Goal: Transaction & Acquisition: Subscribe to service/newsletter

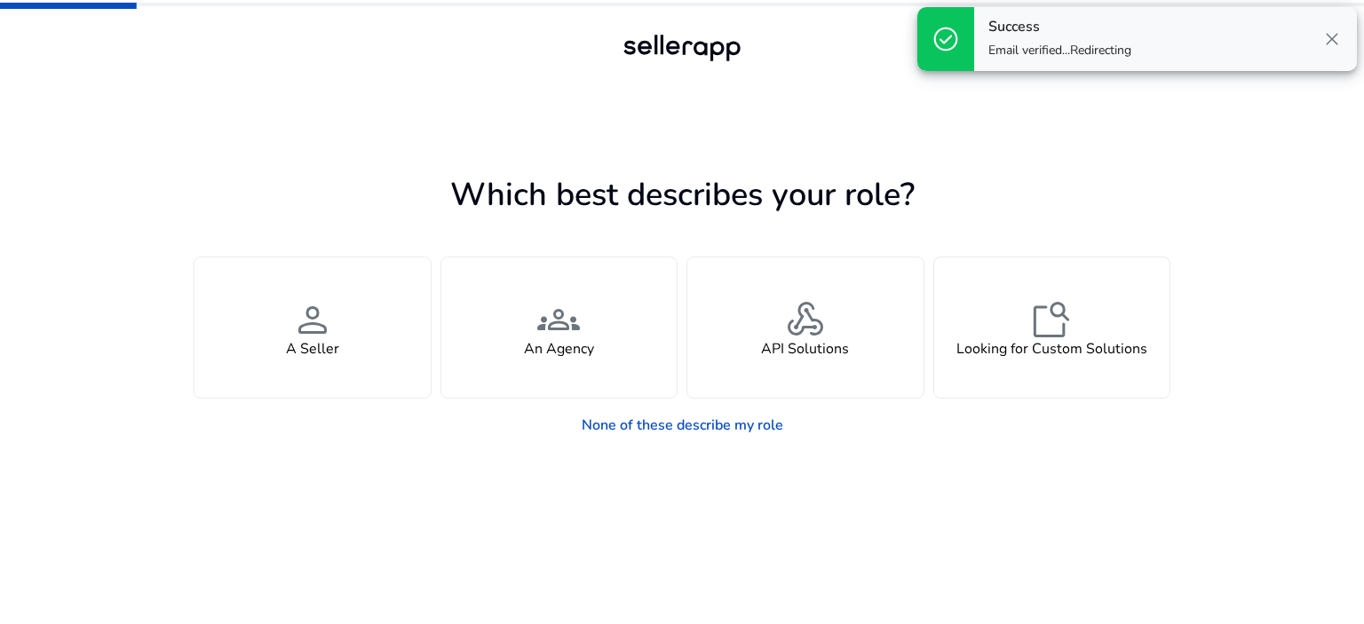
click at [1326, 39] on span "close" at bounding box center [1332, 38] width 21 height 21
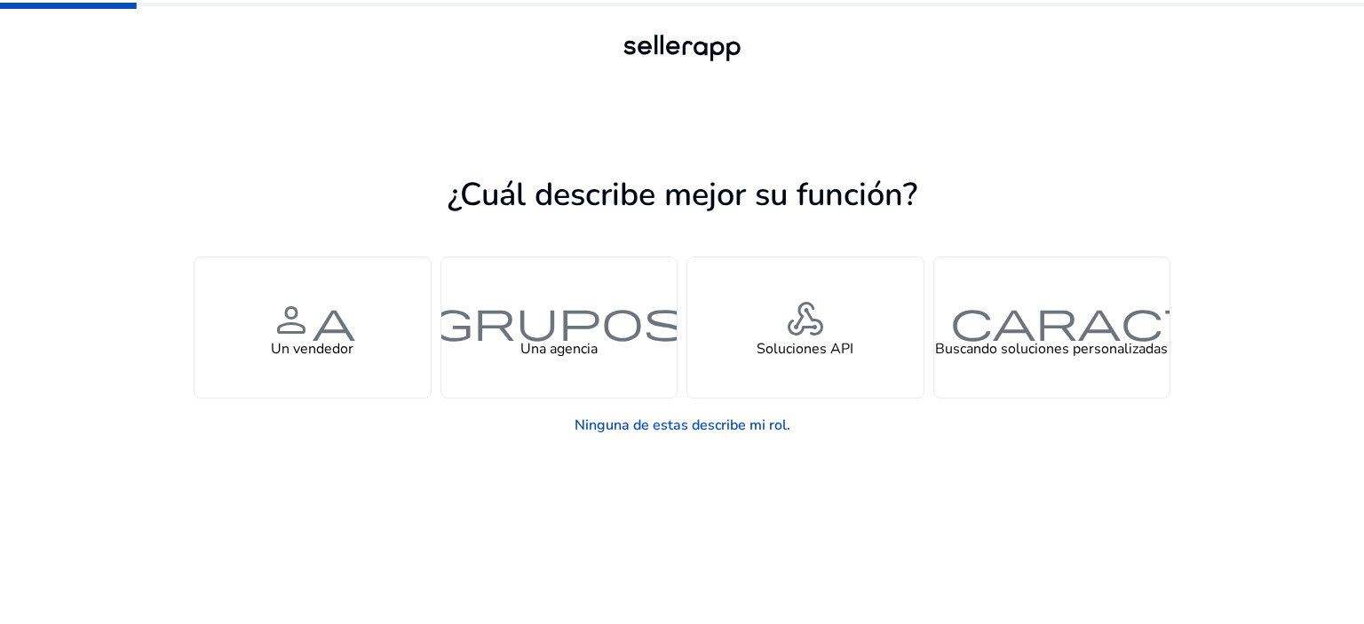
click at [925, 141] on div "¿Cuál describe mejor su función? Gestiona su propia marca o tienda y busca info…" at bounding box center [682, 361] width 977 height 527
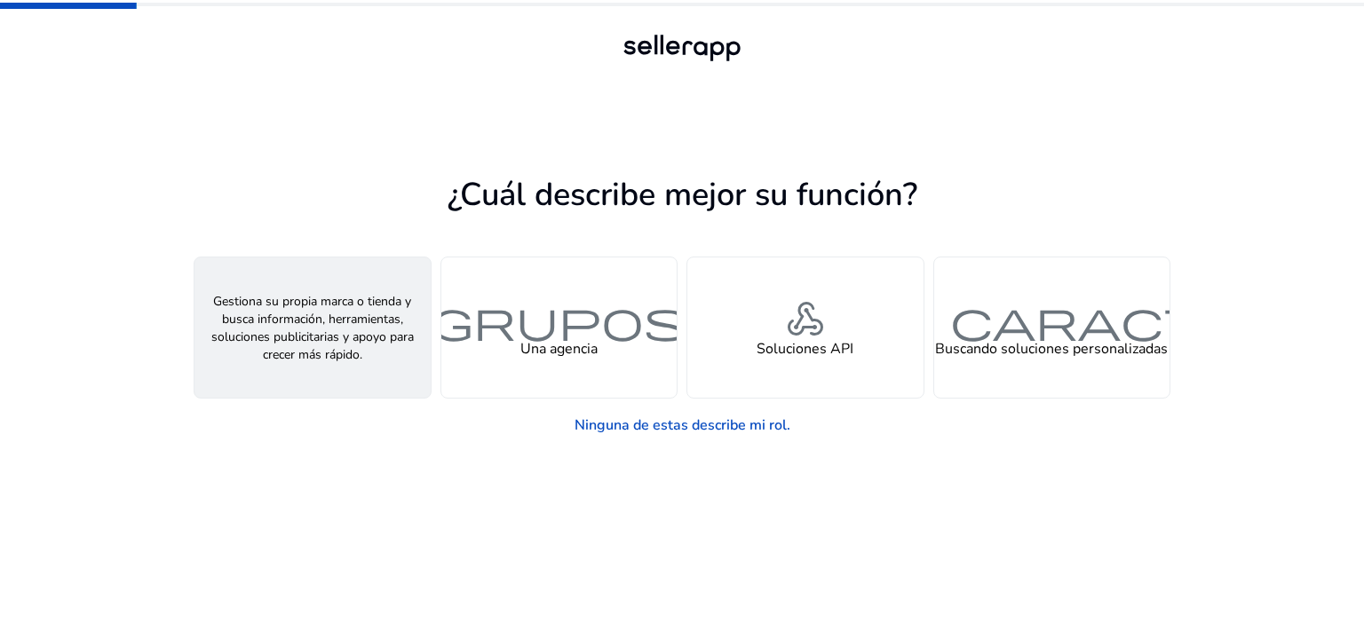
click at [305, 329] on font "persona" at bounding box center [312, 320] width 85 height 52
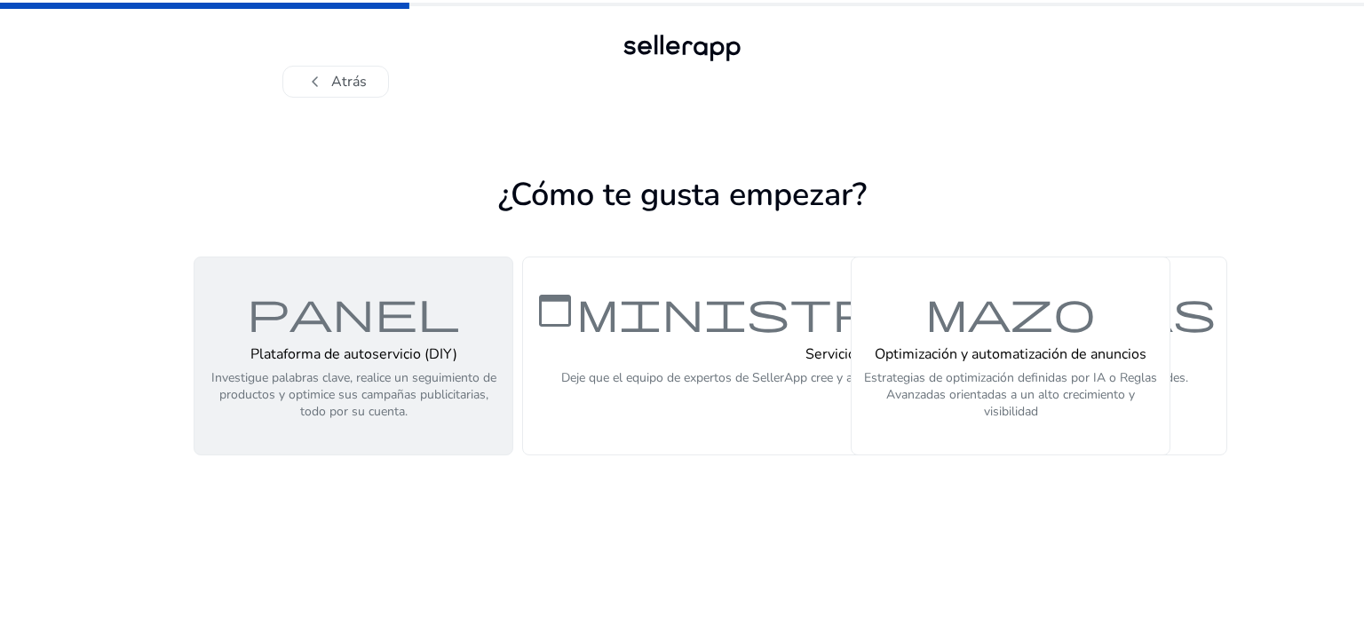
click at [343, 328] on font "panel" at bounding box center [353, 311] width 213 height 52
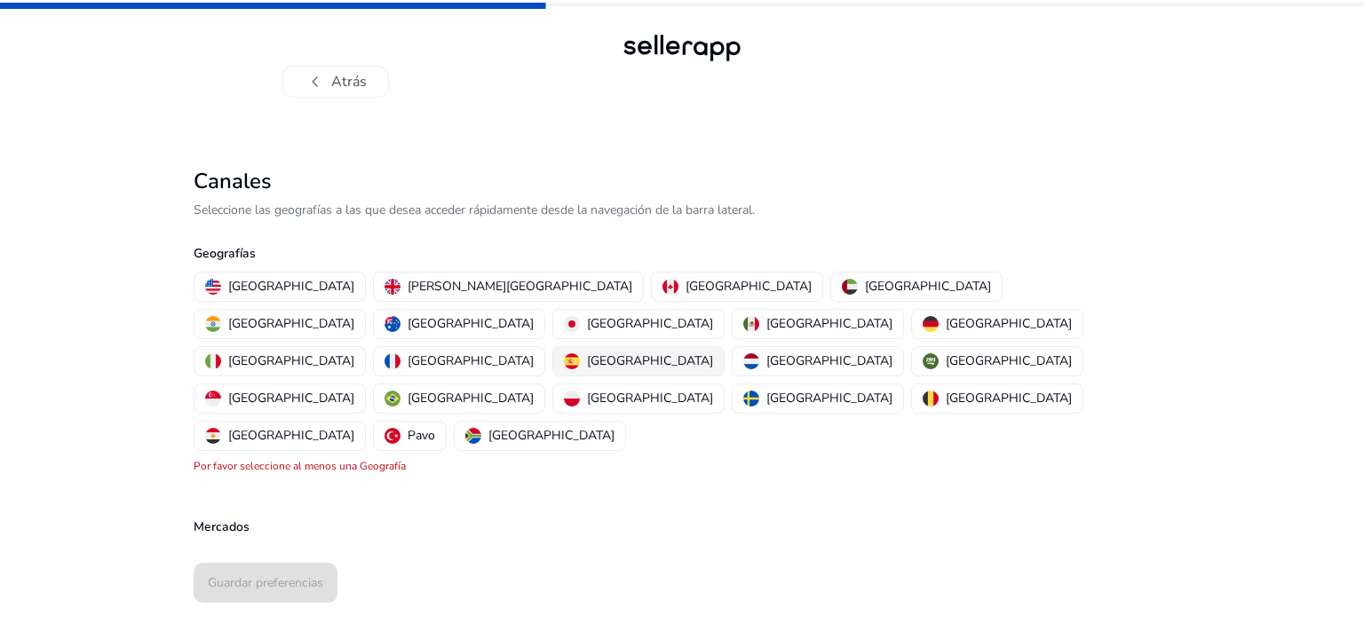
click at [587, 353] on font "[GEOGRAPHIC_DATA]" at bounding box center [650, 361] width 126 height 17
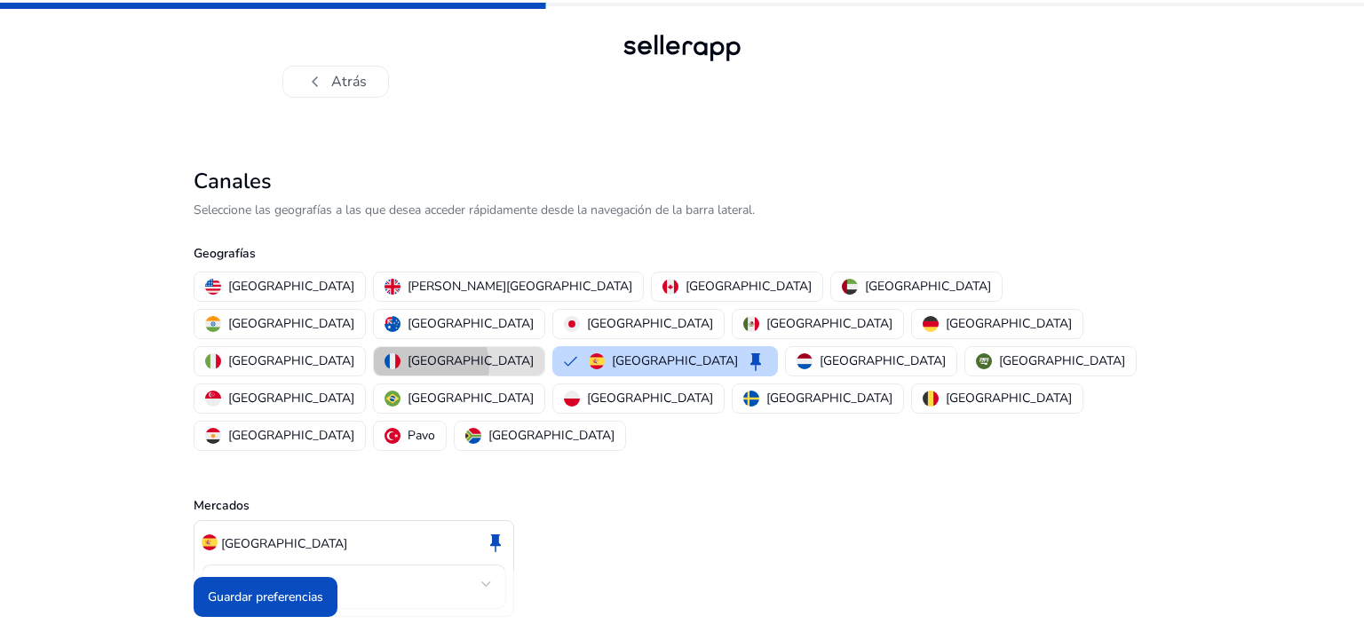
click at [437, 353] on font "[GEOGRAPHIC_DATA]" at bounding box center [471, 361] width 126 height 17
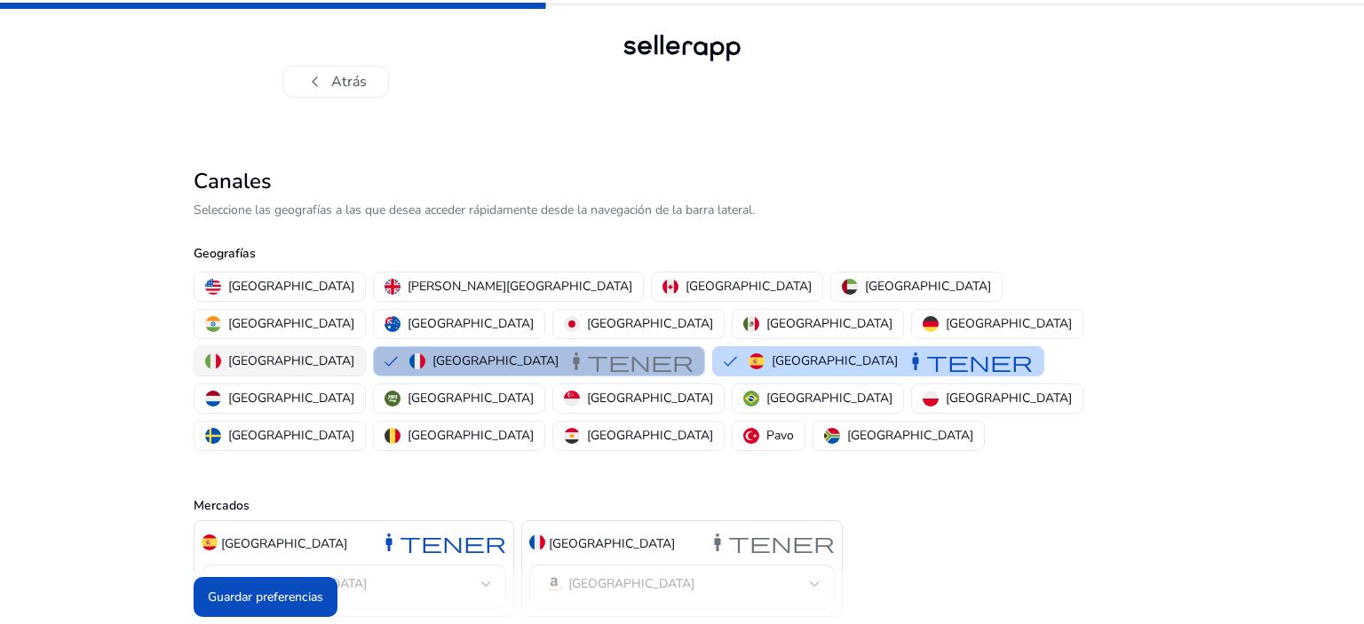
click at [332, 352] on div "[GEOGRAPHIC_DATA]" at bounding box center [279, 361] width 149 height 19
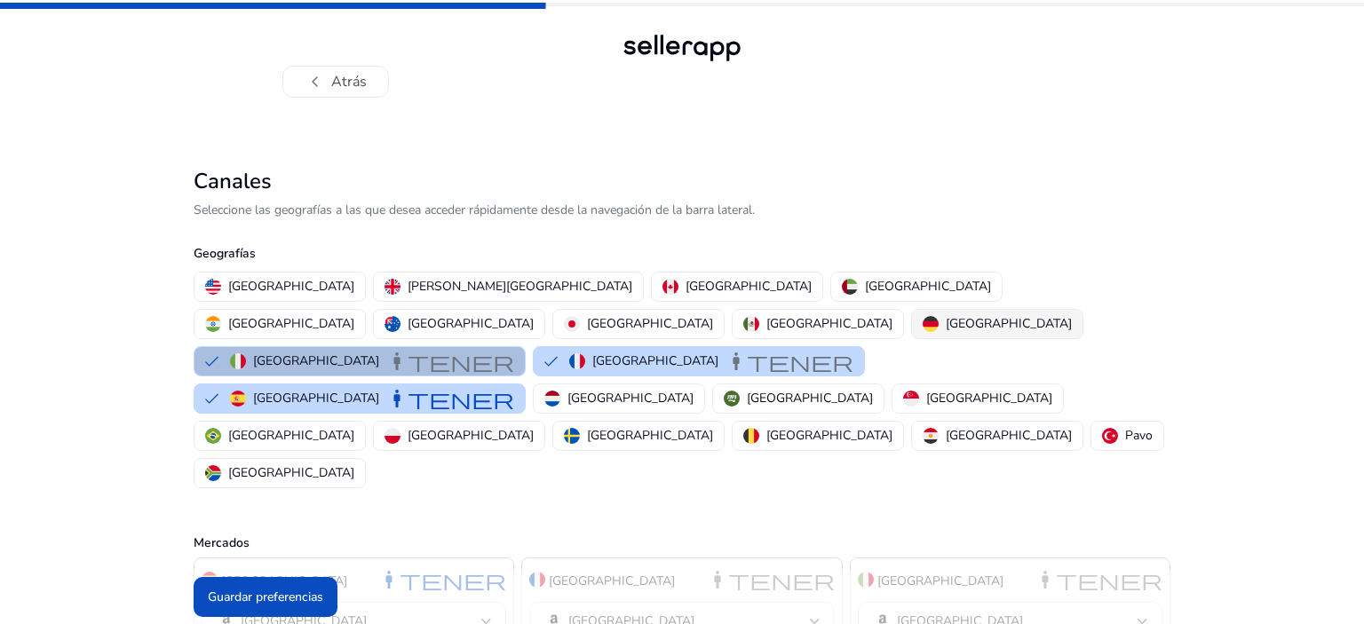
click at [946, 322] on font "[GEOGRAPHIC_DATA]" at bounding box center [1009, 323] width 126 height 17
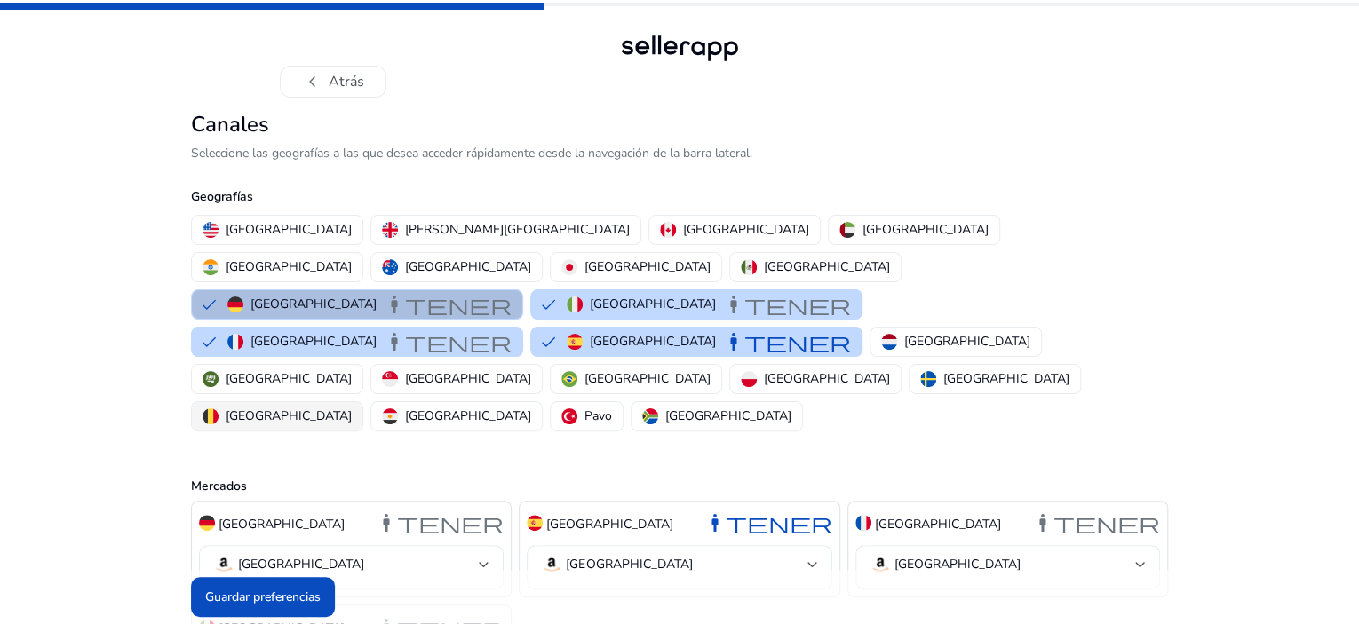
click at [362, 402] on button "Bélgica" at bounding box center [277, 416] width 171 height 28
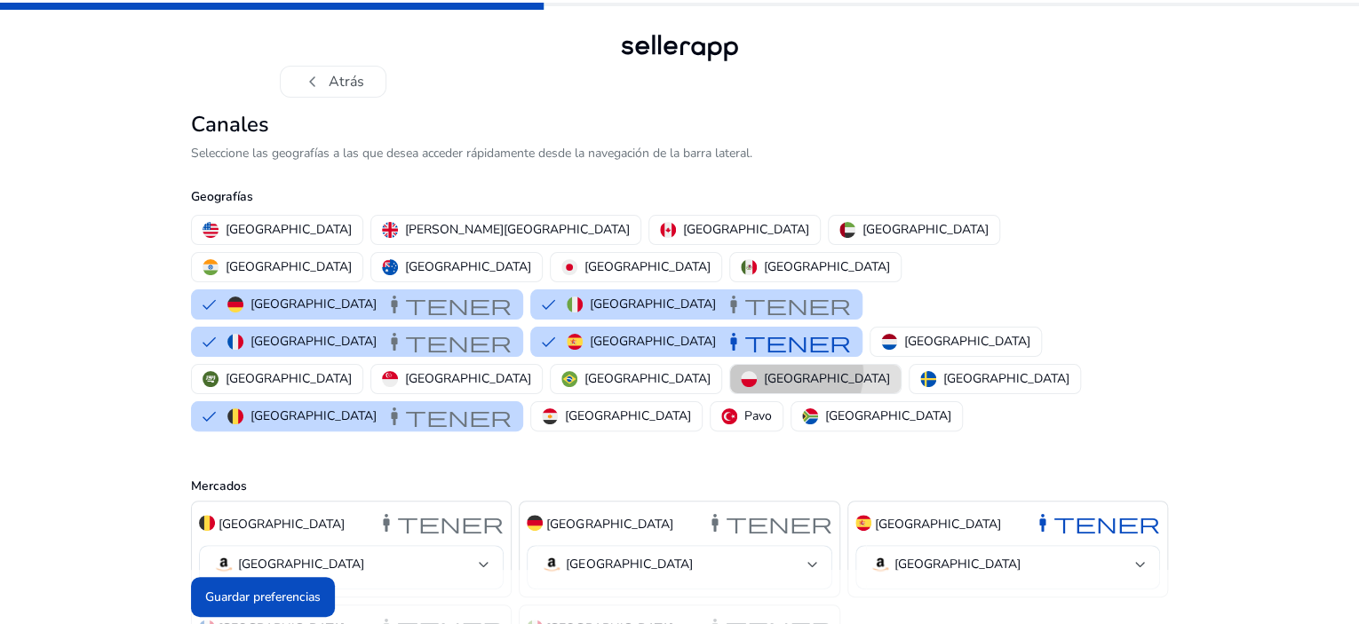
click at [890, 370] on font "Polonia" at bounding box center [827, 378] width 126 height 17
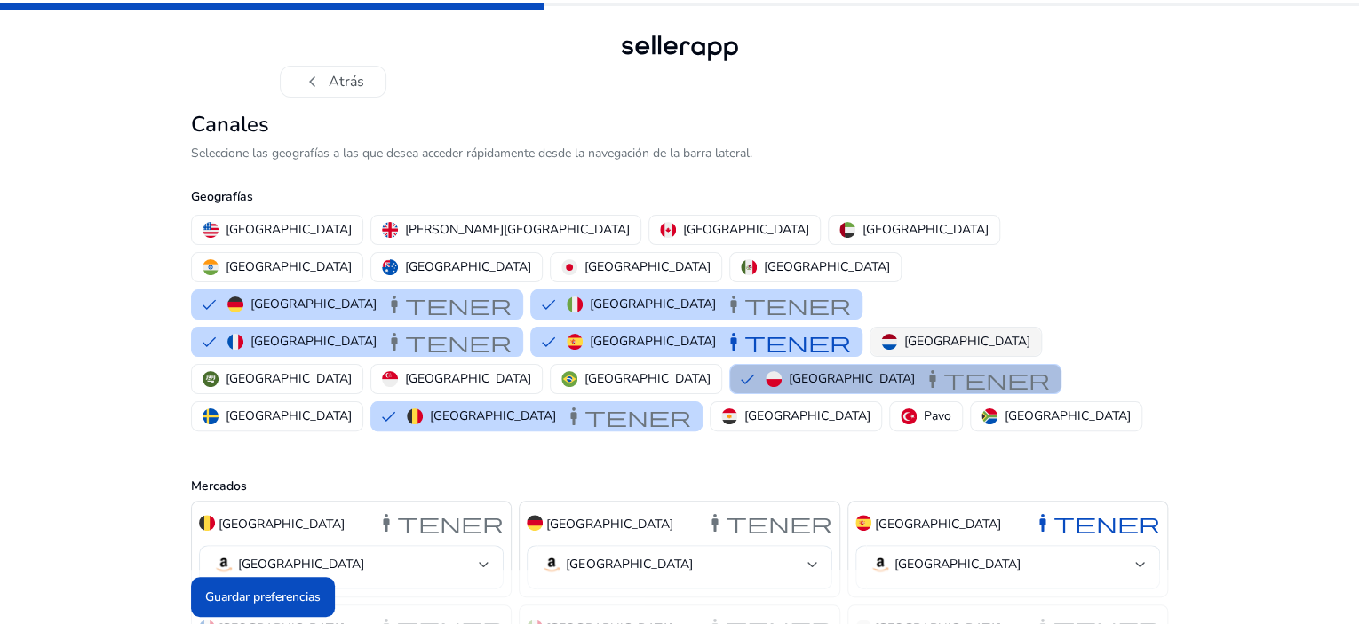
click at [904, 350] on font "Países Bajos" at bounding box center [967, 341] width 126 height 17
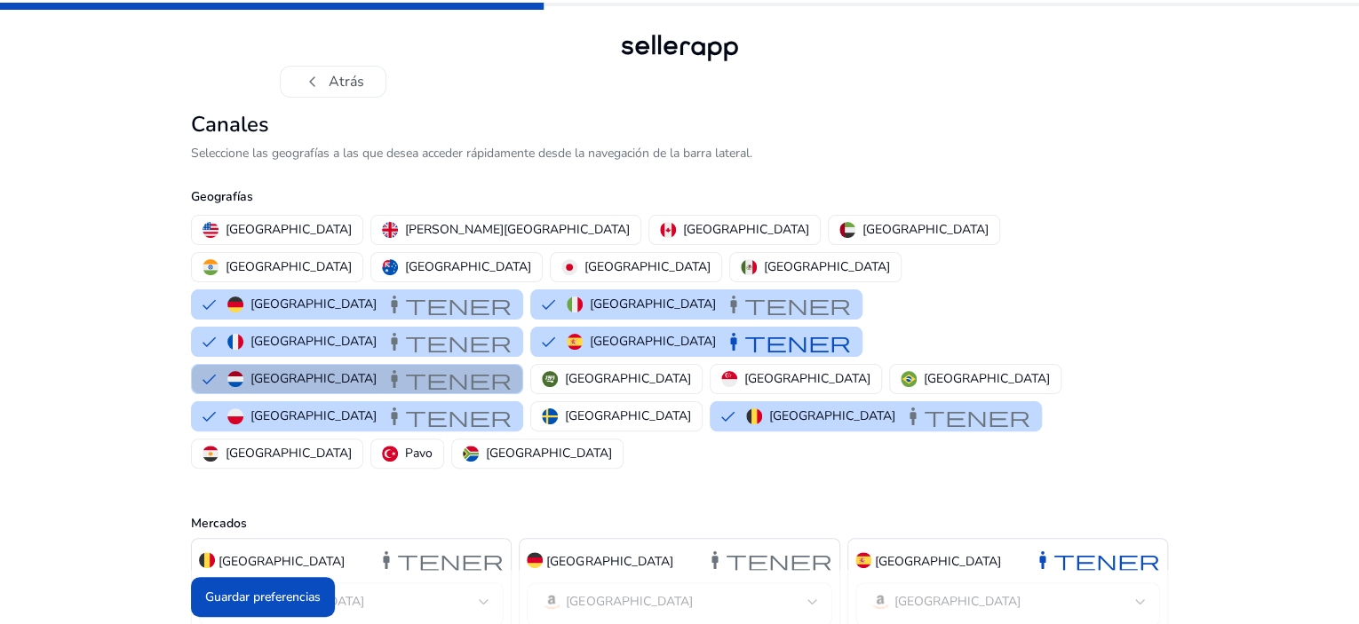
click at [1342, 160] on div "chevron_left Atrás Canales Seleccione las geografías a las que desea acceder rá…" at bounding box center [679, 456] width 1359 height 912
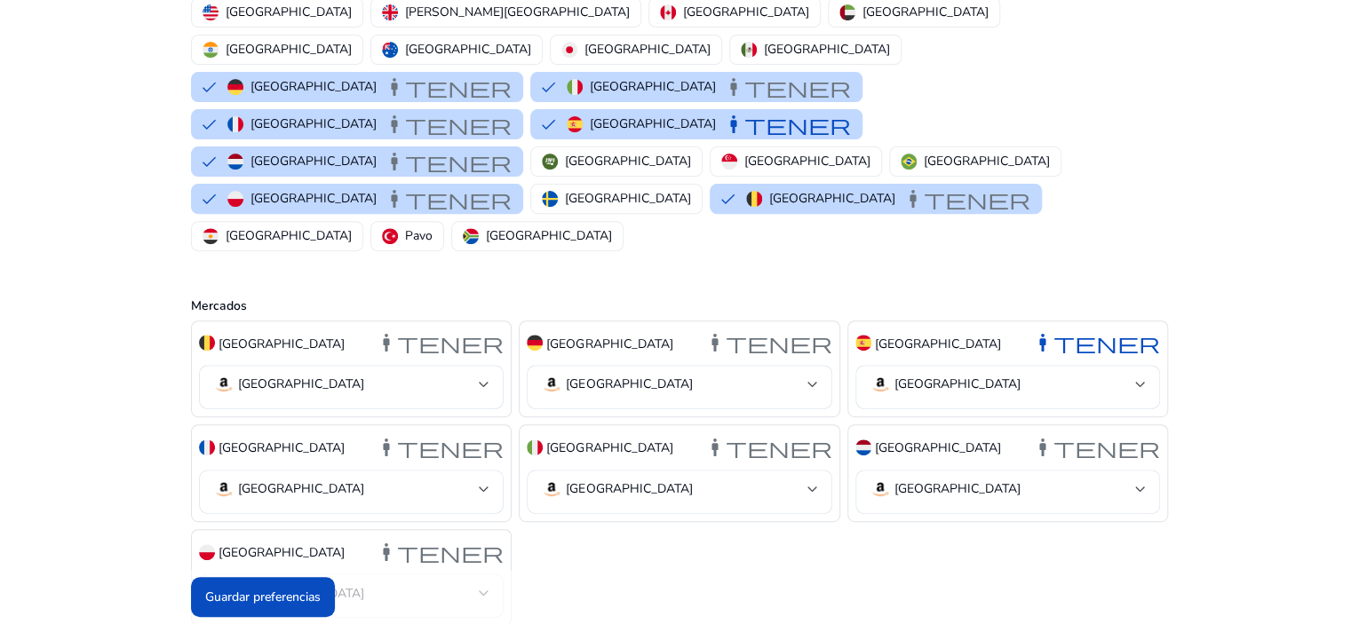
scroll to position [230, 0]
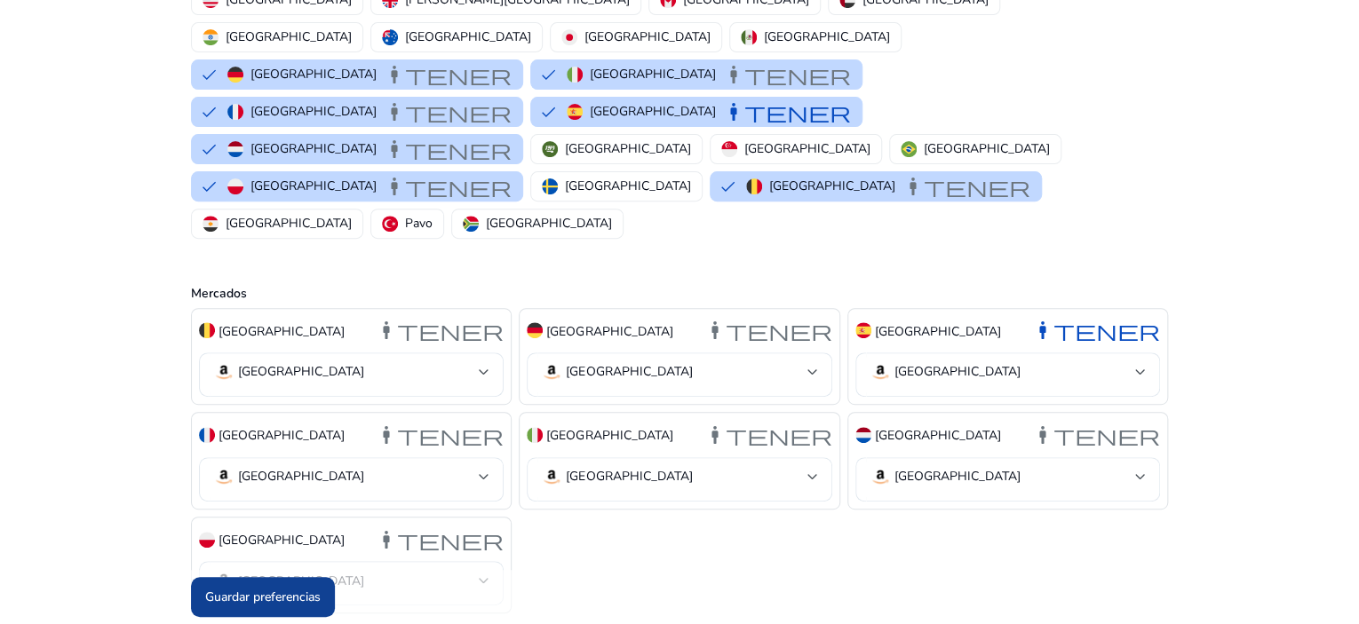
click at [282, 593] on font "Guardar preferencias" at bounding box center [262, 597] width 115 height 17
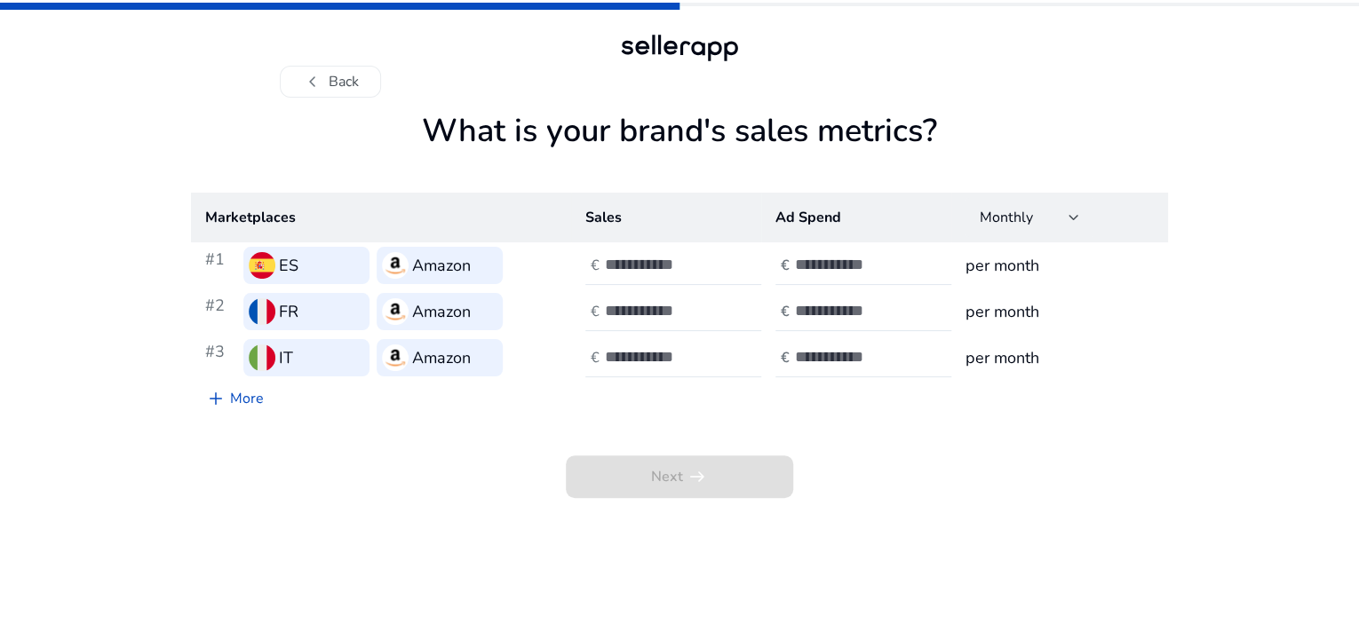
scroll to position [0, 0]
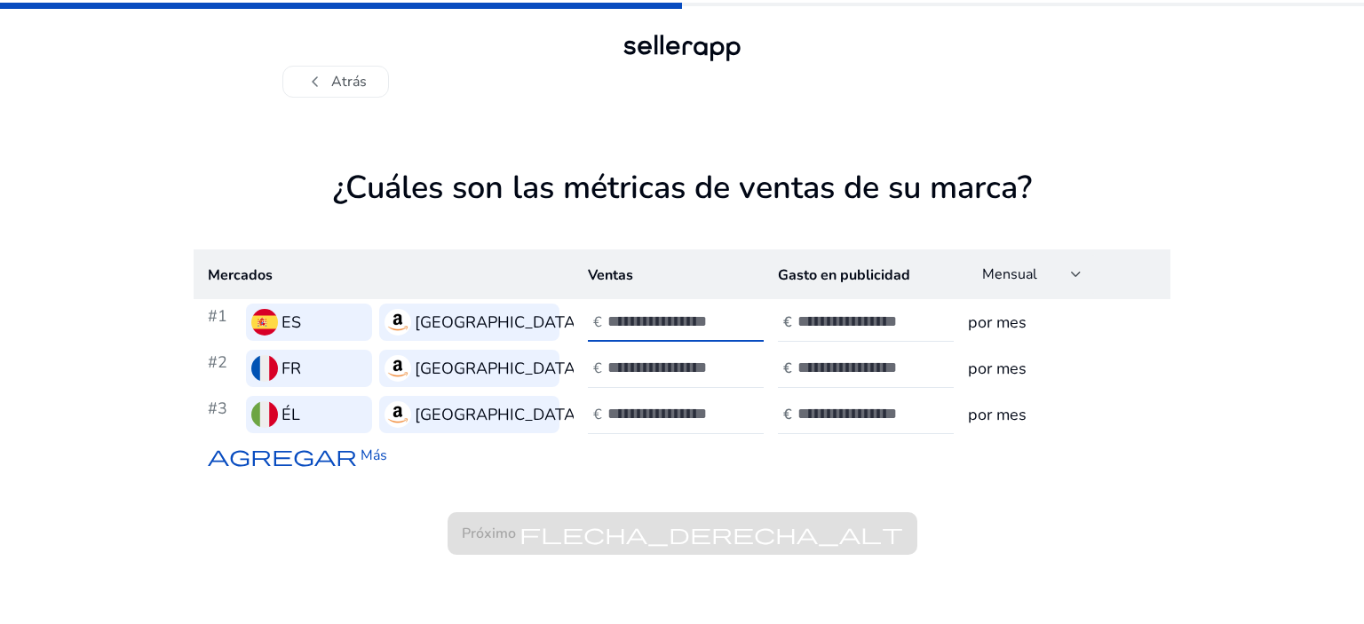
click at [675, 321] on input "number" at bounding box center [668, 322] width 120 height 20
type input "**"
type input "*"
click at [671, 401] on div at bounding box center [688, 414] width 160 height 39
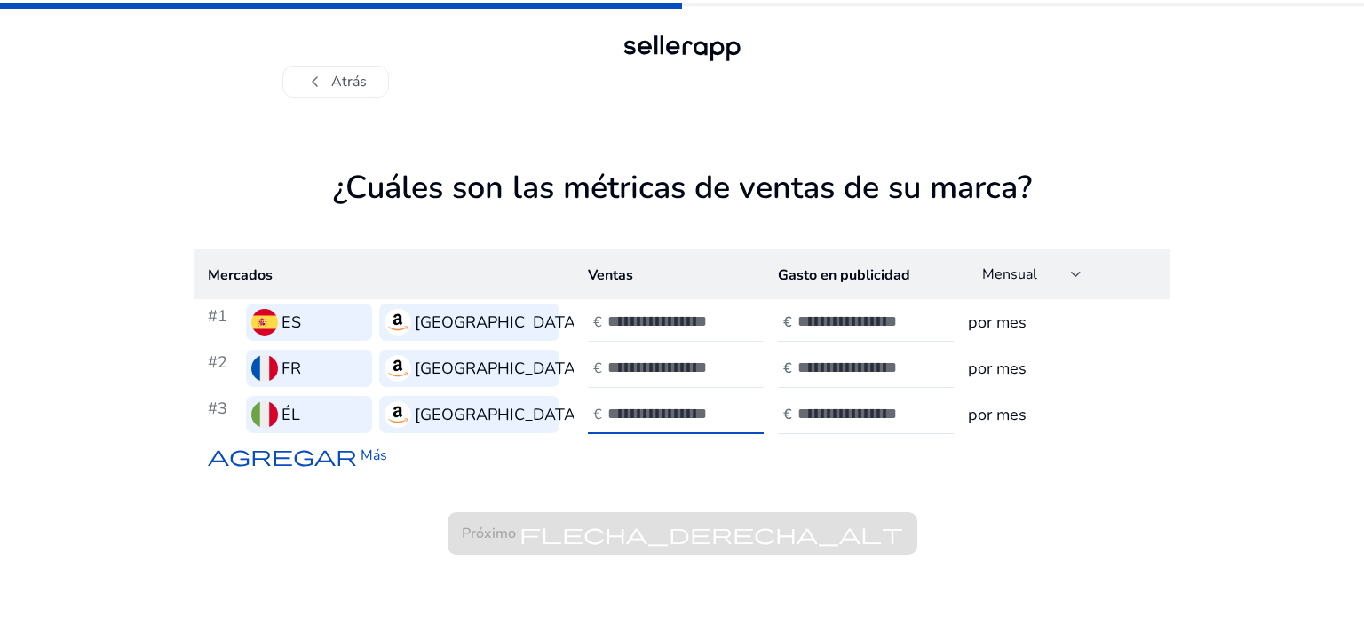
type input "*"
click at [651, 332] on div "**" at bounding box center [688, 322] width 160 height 39
type input "*****"
click at [653, 357] on div "*" at bounding box center [688, 368] width 160 height 39
type input "****"
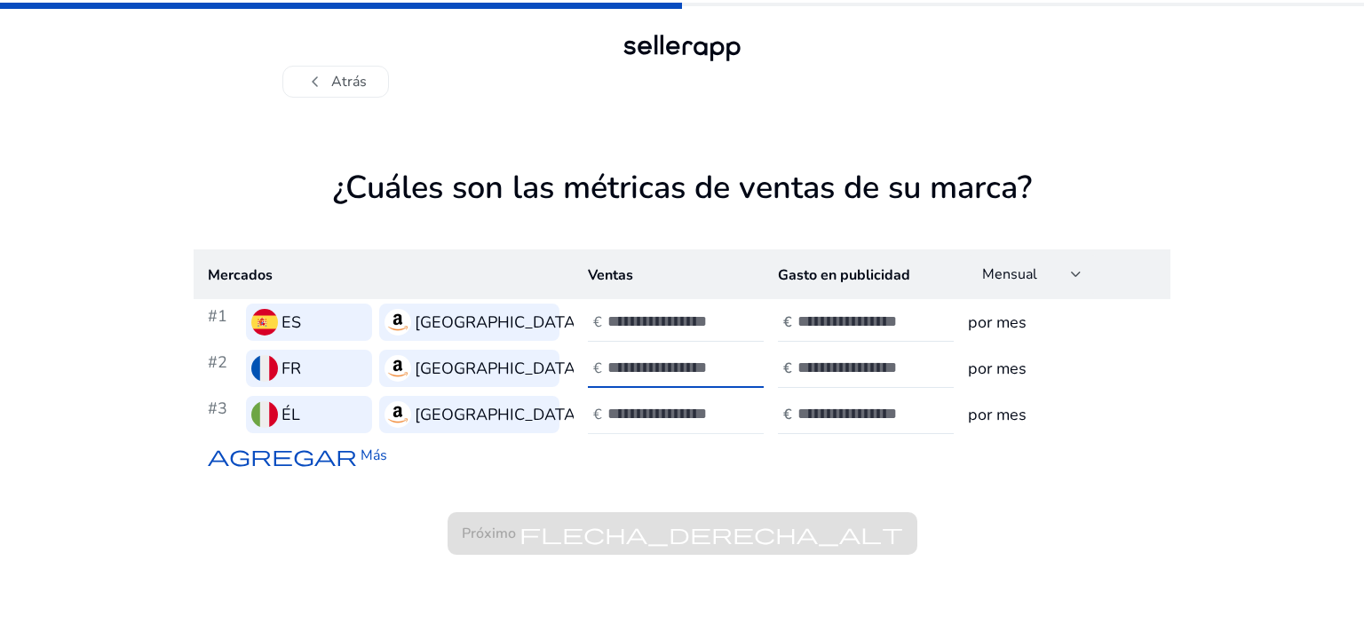
click at [660, 415] on input "*" at bounding box center [668, 414] width 120 height 20
type input "*"
type input "****"
click at [1254, 344] on div "chevron_left Atrás ¿Cuáles son las métricas de ventas de su marca? Mercados Ven…" at bounding box center [682, 312] width 1364 height 624
click at [1297, 148] on div "chevron_left Atrás ¿Cuáles son las métricas de ventas de su marca? Mercados Ven…" at bounding box center [682, 312] width 1364 height 624
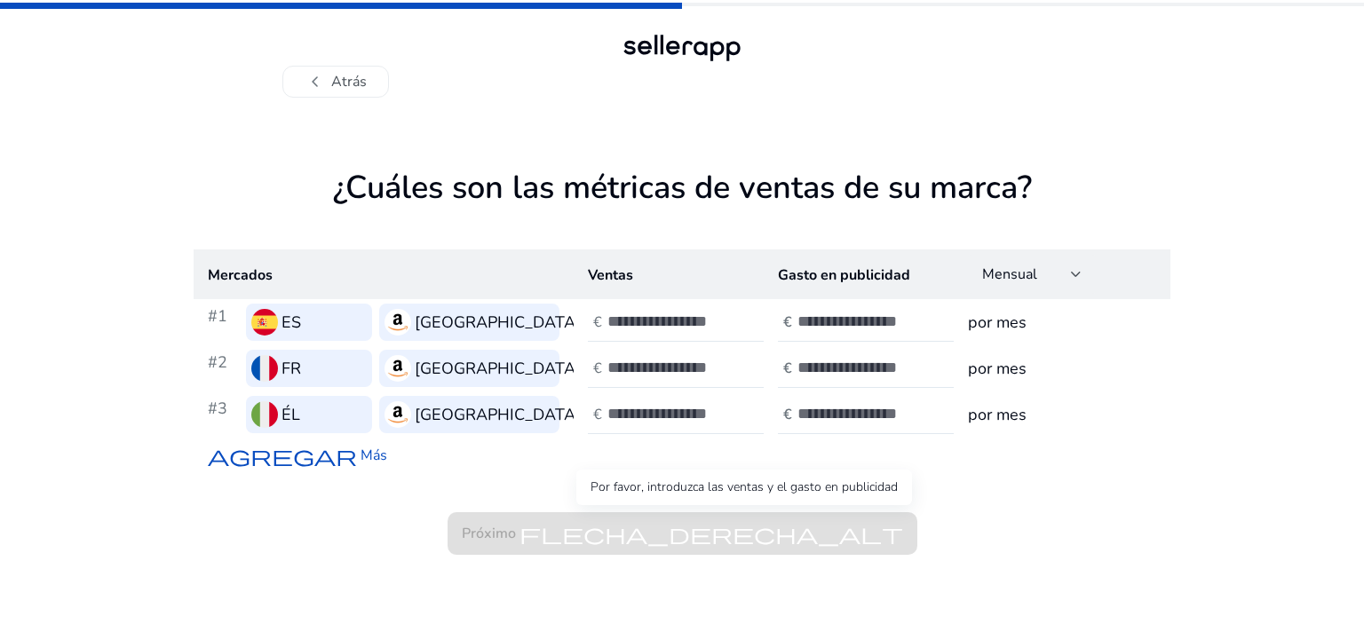
click at [540, 537] on span "Próximo flecha_derecha_alt" at bounding box center [683, 533] width 470 height 43
click at [841, 319] on input "number" at bounding box center [858, 322] width 120 height 20
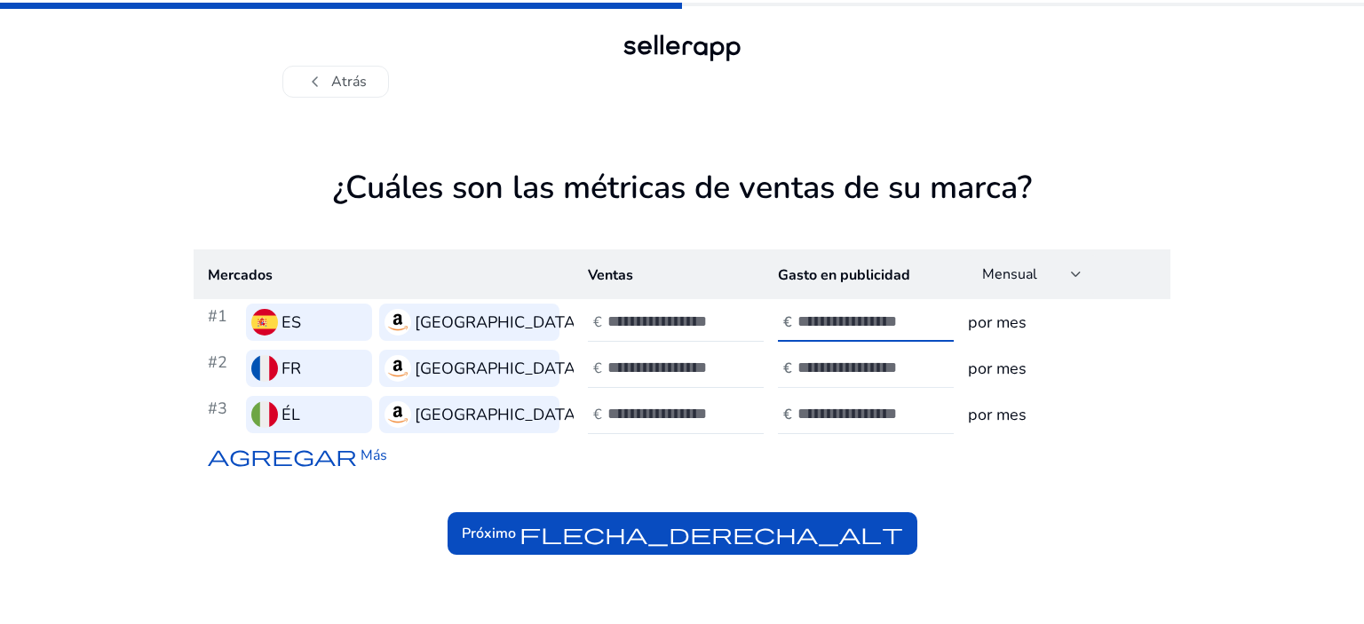
type input "***"
click at [846, 363] on input "number" at bounding box center [858, 368] width 120 height 20
type input "*"
click at [859, 408] on input "number" at bounding box center [858, 414] width 120 height 20
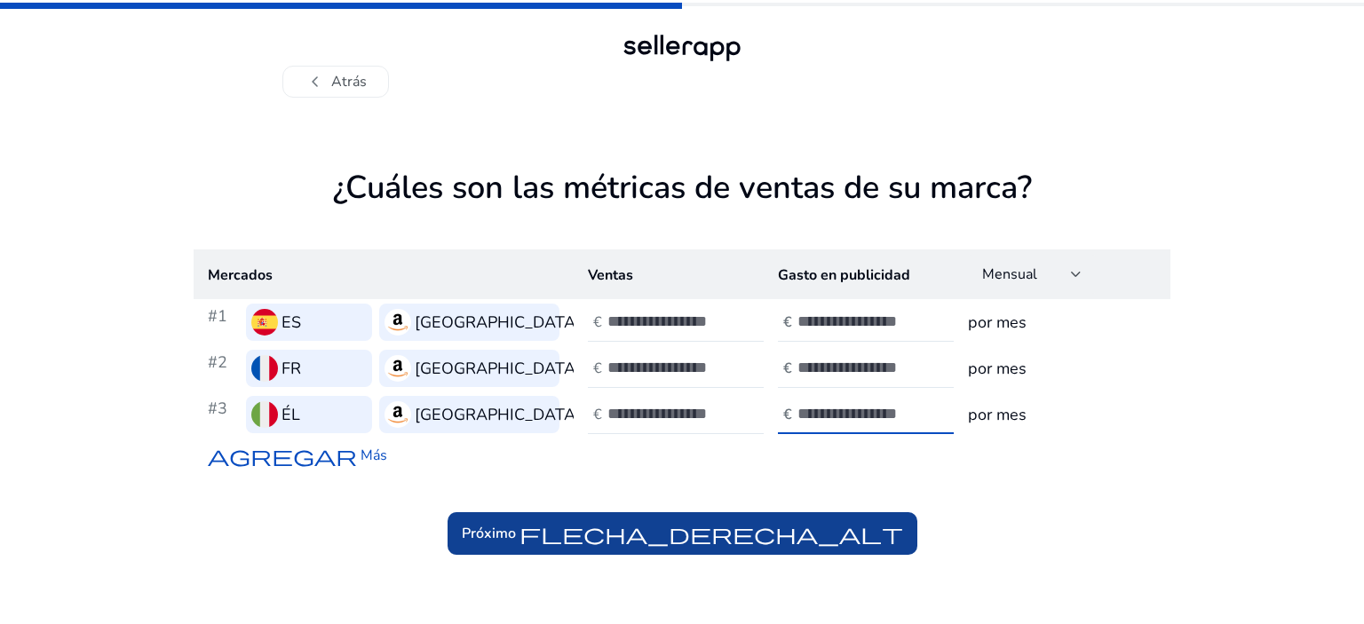
type input "*"
click at [806, 533] on font "flecha_derecha_alt" at bounding box center [712, 533] width 384 height 25
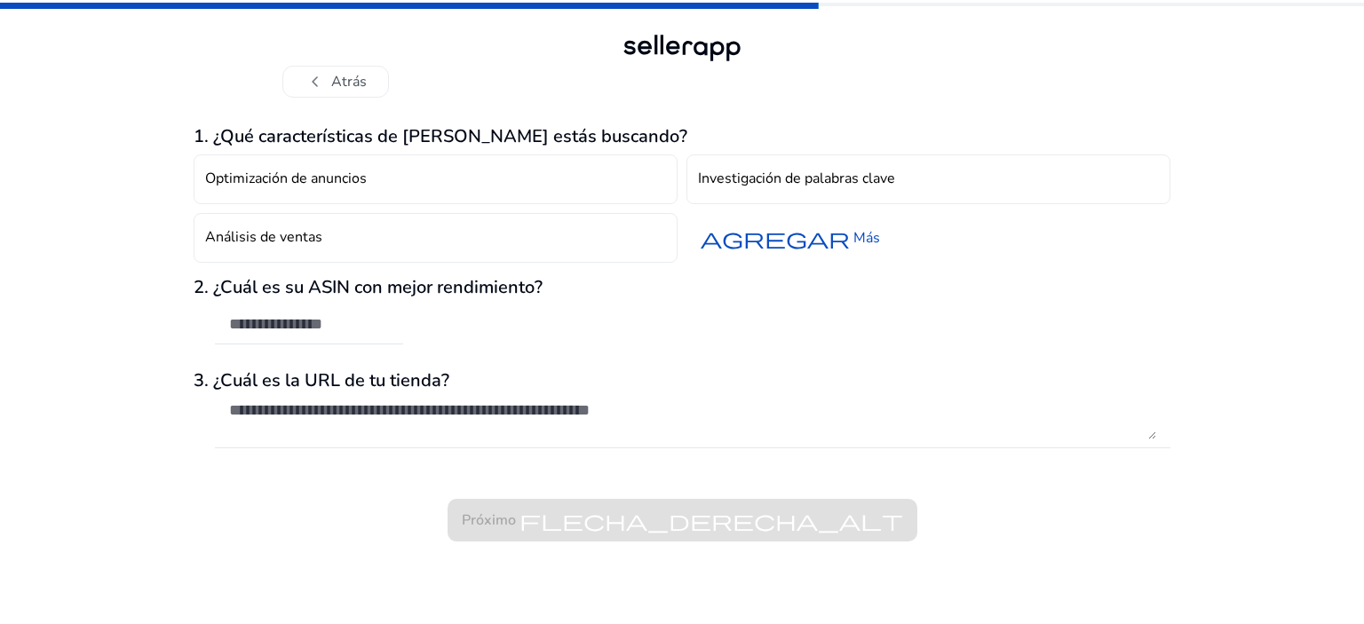
click at [564, 88] on div "chevron_left Atrás" at bounding box center [681, 82] width 799 height 32
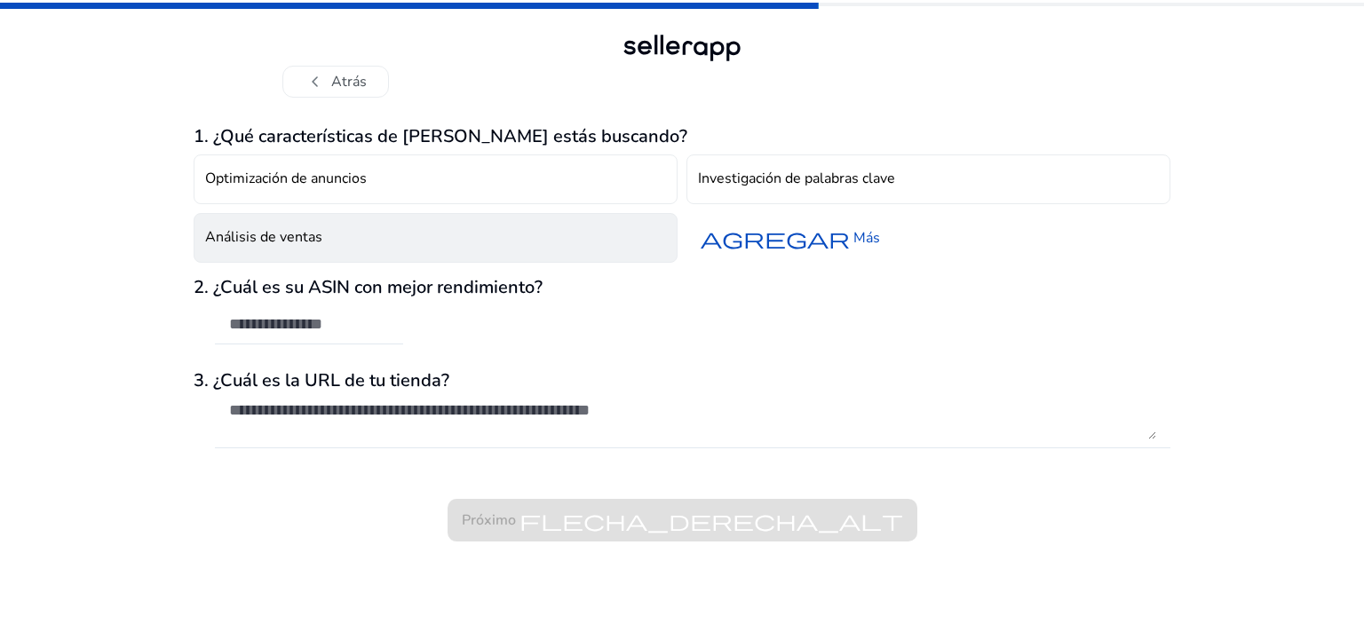
click at [362, 250] on button "Análisis de ventas" at bounding box center [436, 238] width 484 height 50
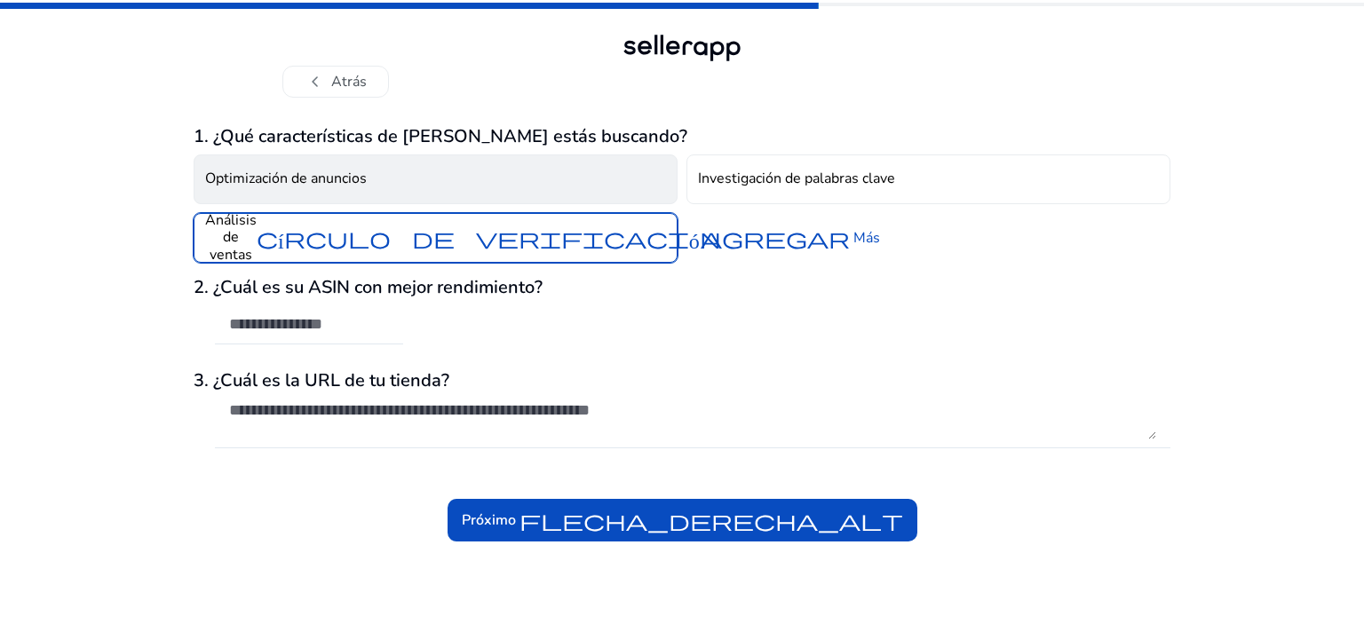
click at [384, 189] on button "Optimización de anuncios" at bounding box center [436, 180] width 484 height 50
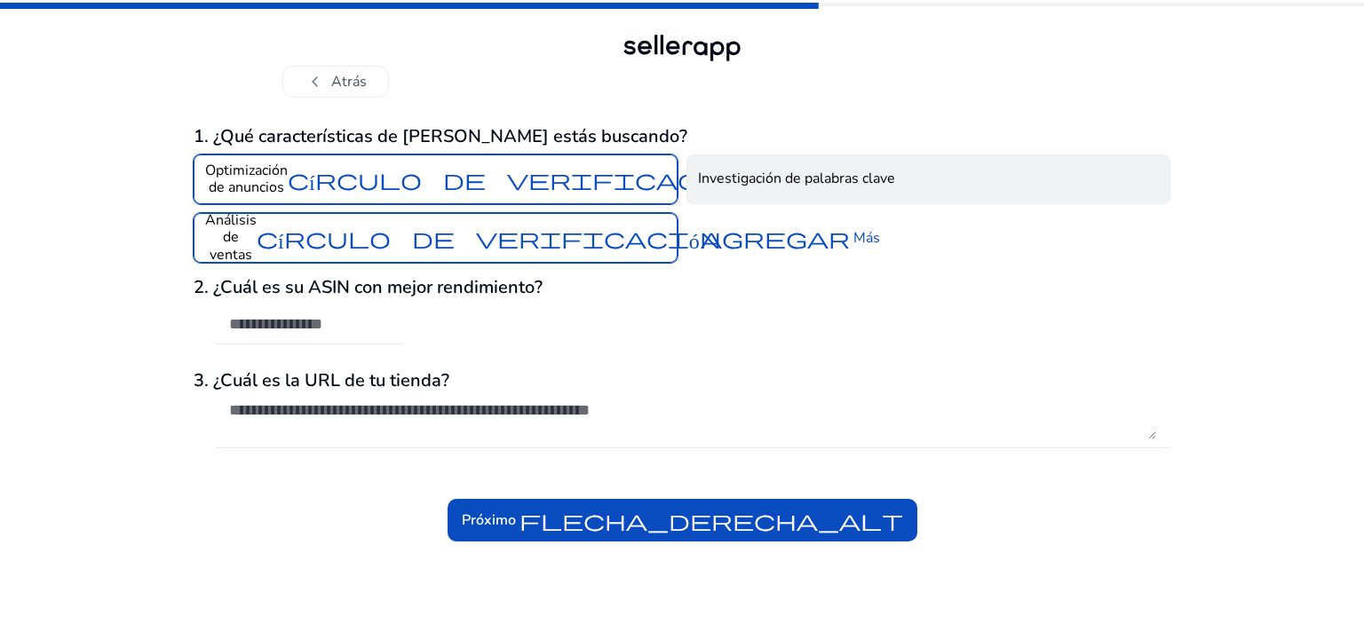
click at [758, 175] on font "Investigación de palabras clave" at bounding box center [796, 179] width 197 height 20
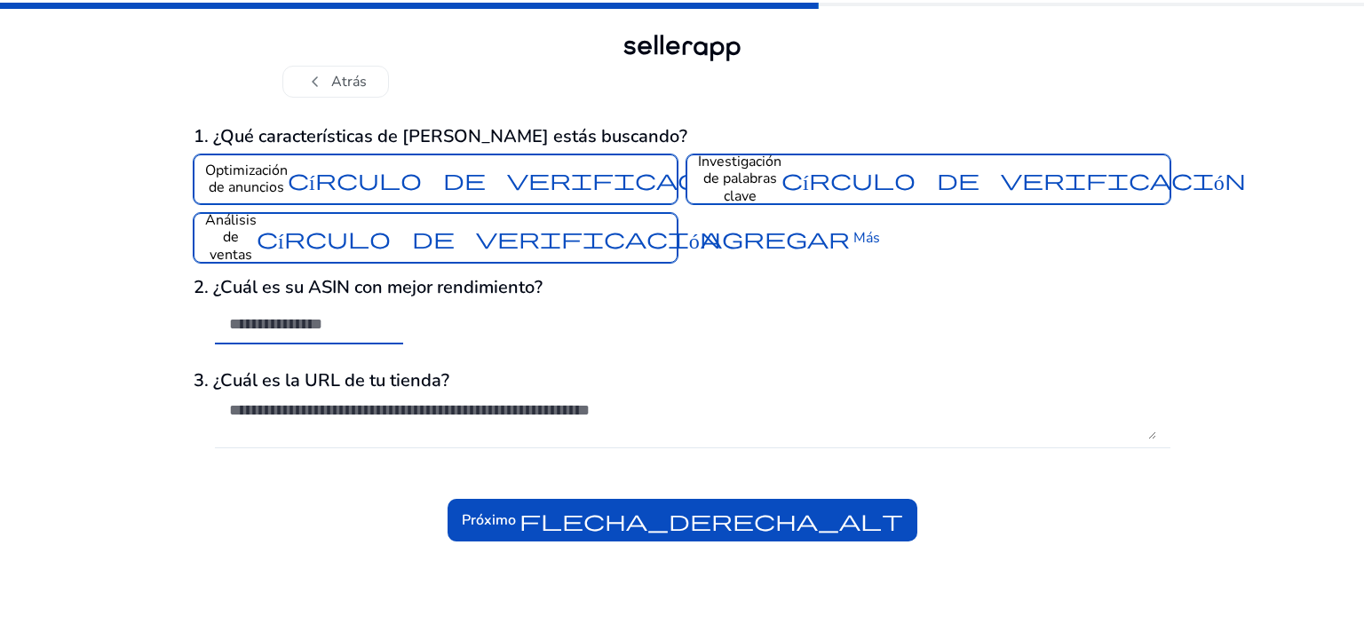
click at [352, 323] on input "text" at bounding box center [309, 324] width 160 height 20
paste input "**********"
type input "**********"
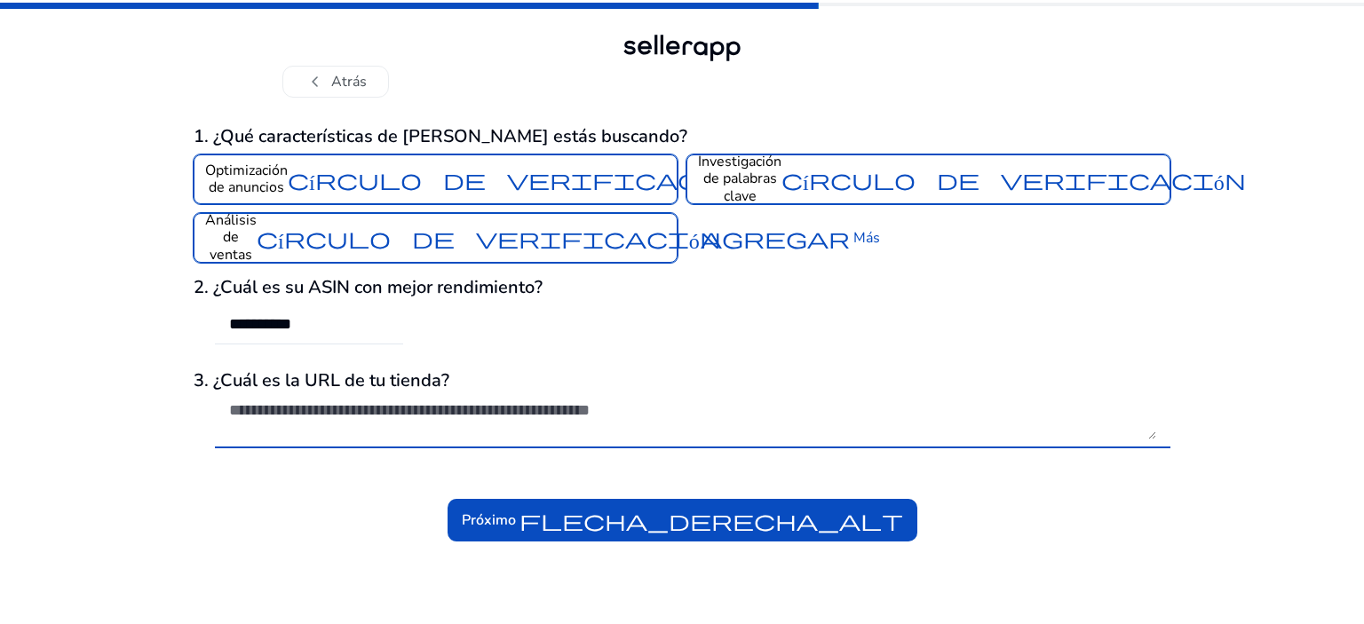
click at [377, 421] on textarea at bounding box center [692, 420] width 927 height 39
click at [594, 407] on textarea at bounding box center [692, 420] width 927 height 39
paste textarea "**********"
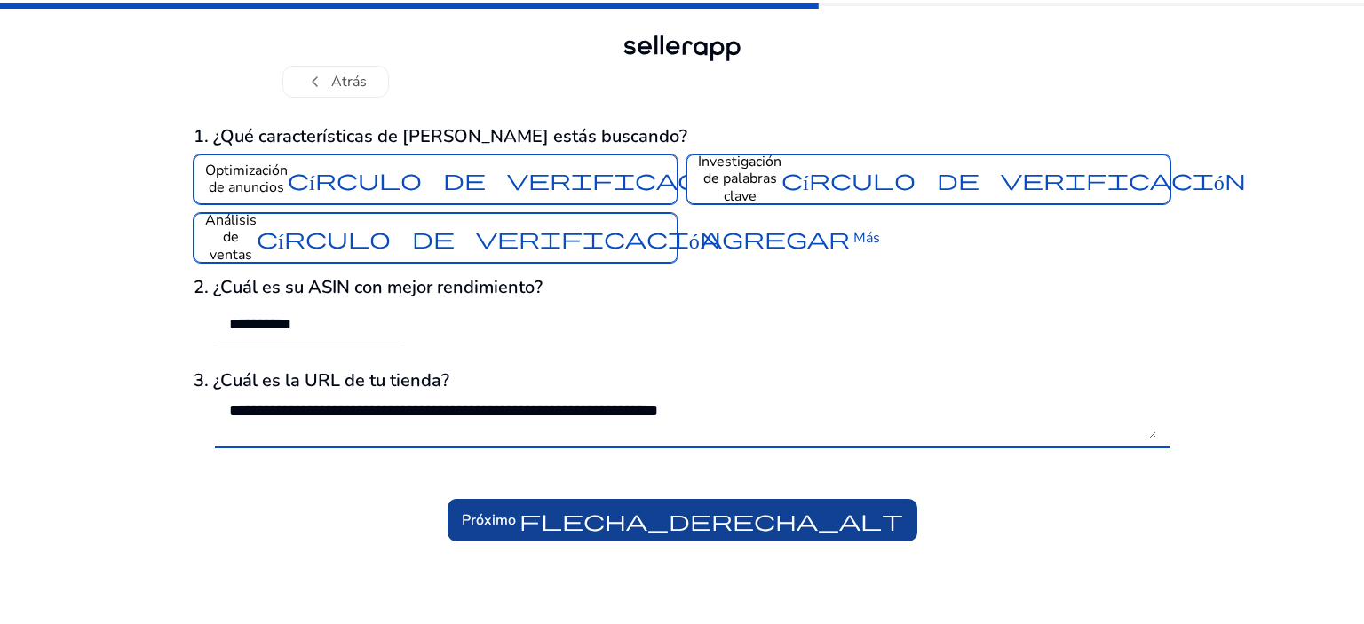
type textarea "**********"
click at [684, 531] on font "flecha_derecha_alt" at bounding box center [712, 520] width 384 height 25
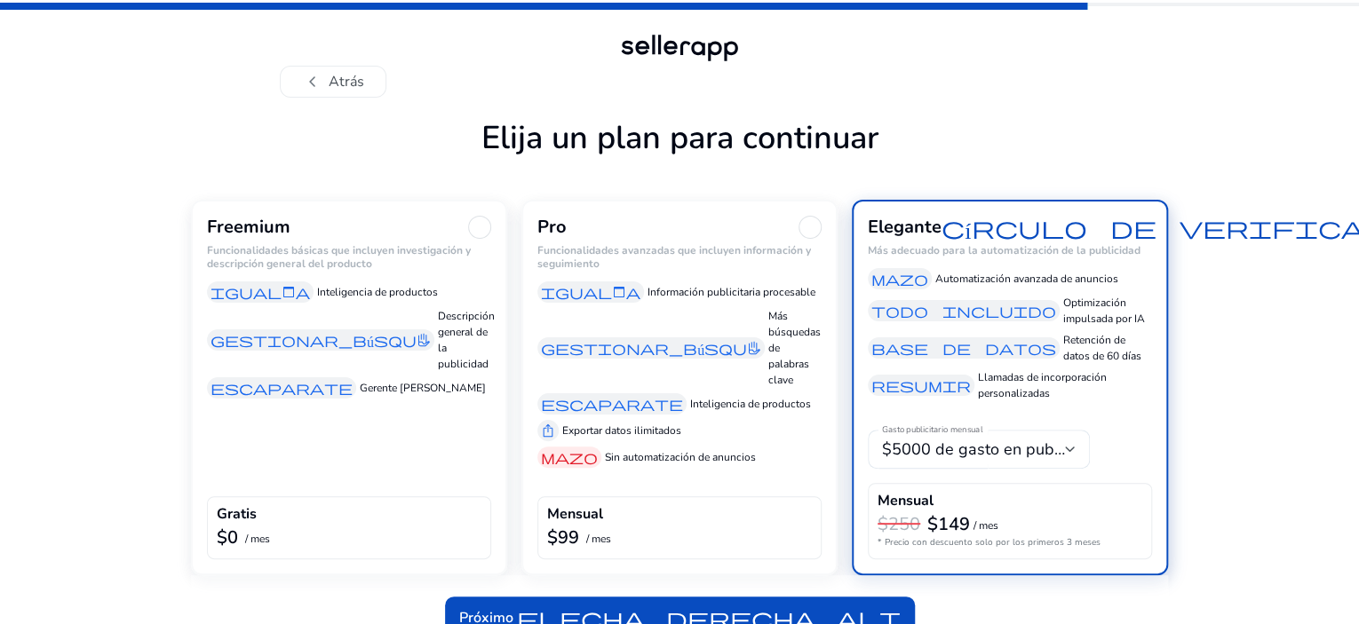
click at [273, 186] on h1 "Elija un plan para continuar" at bounding box center [679, 159] width 977 height 81
click at [485, 239] on div at bounding box center [479, 227] width 23 height 23
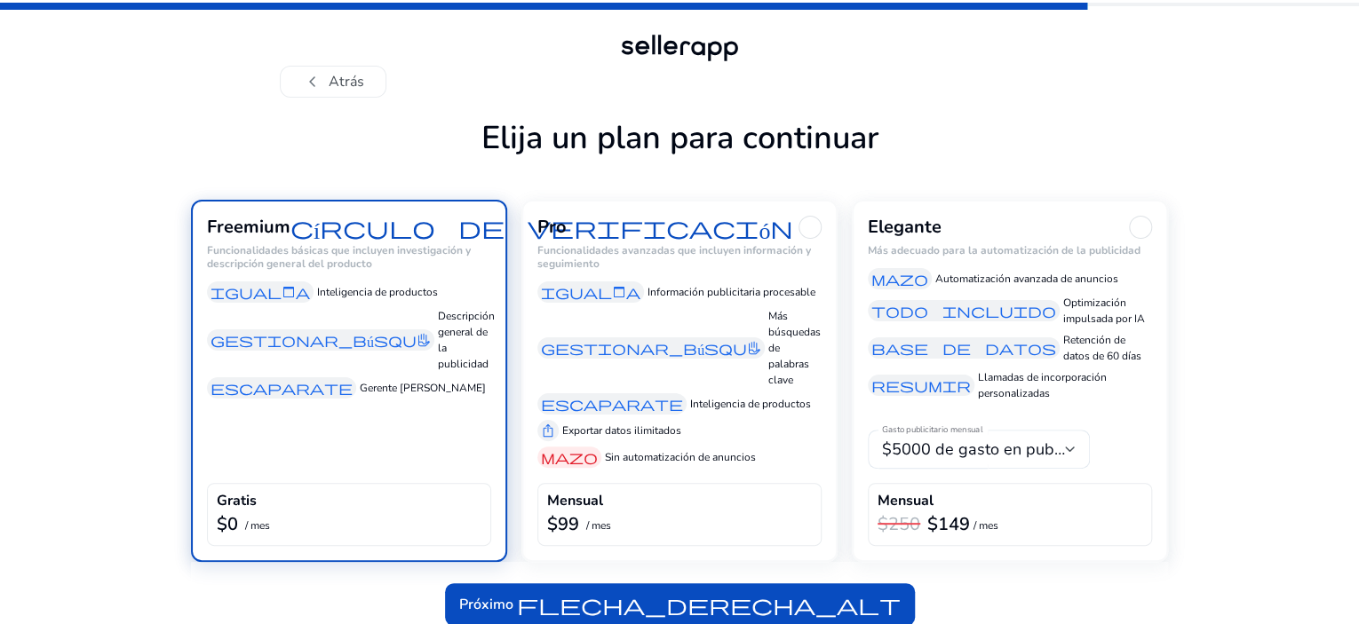
click at [1283, 93] on div "chevron_left Atrás" at bounding box center [679, 49] width 1359 height 98
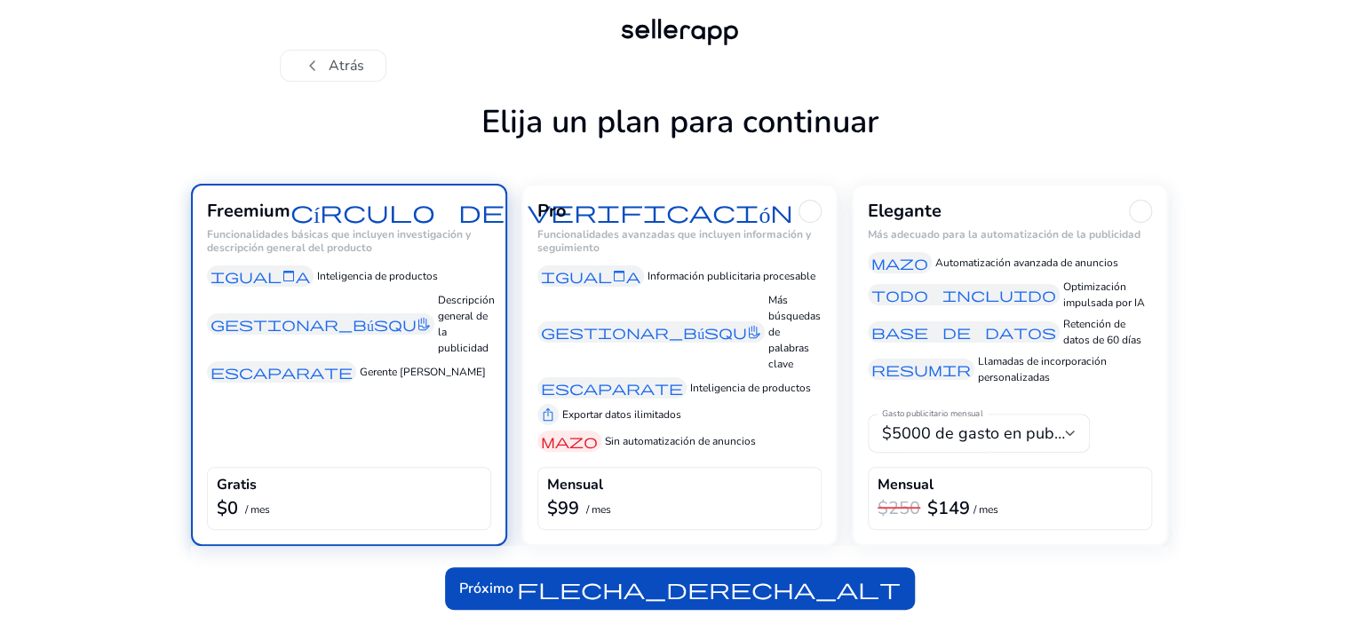
scroll to position [71, 0]
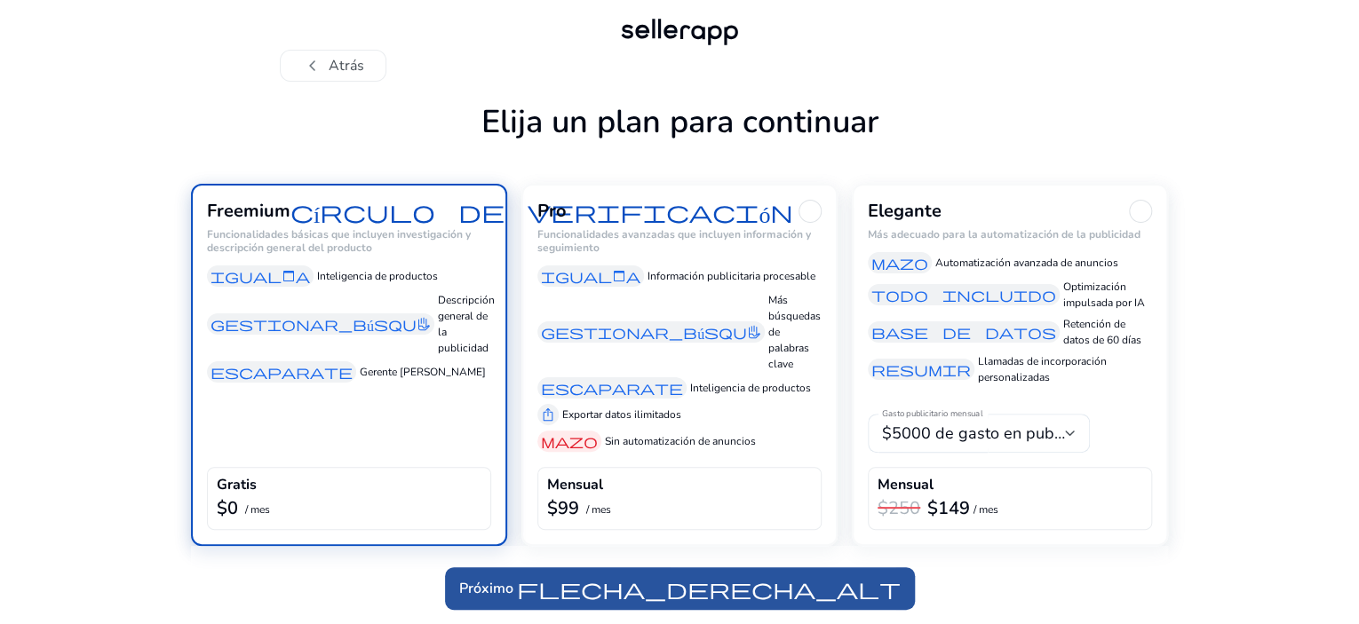
click at [785, 587] on font "flecha_derecha_alt" at bounding box center [709, 588] width 384 height 25
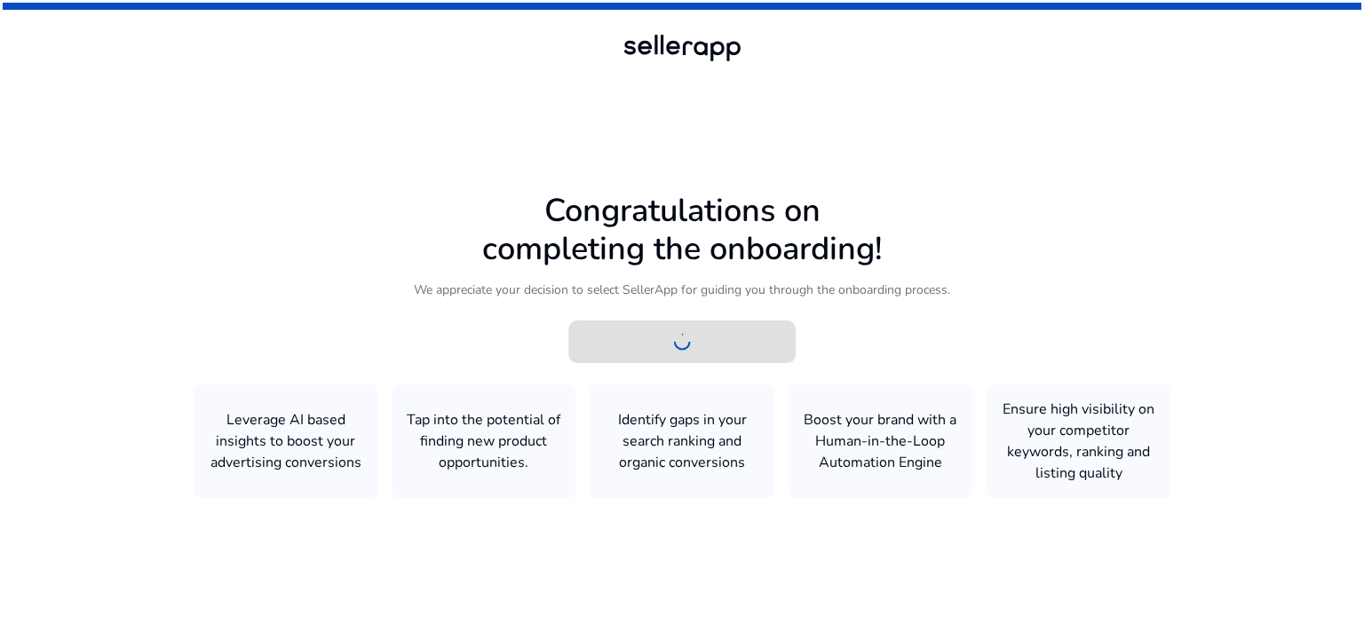
scroll to position [0, 0]
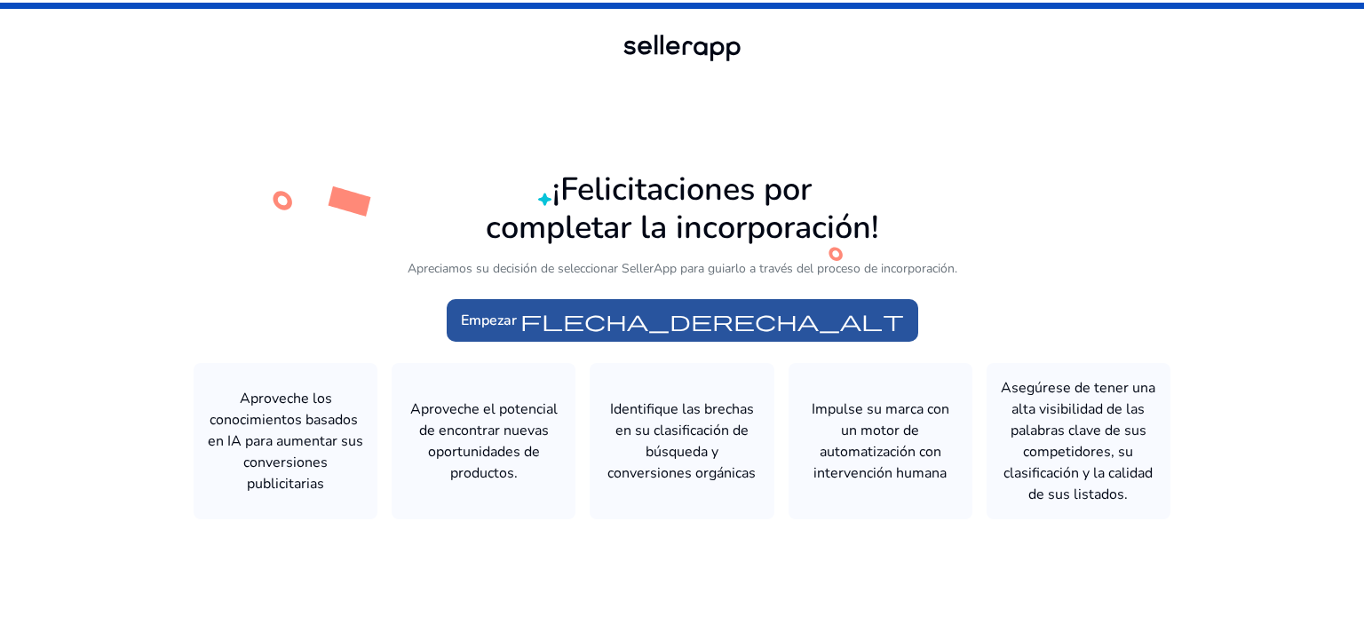
click at [721, 314] on font "flecha_derecha_alt" at bounding box center [712, 320] width 384 height 25
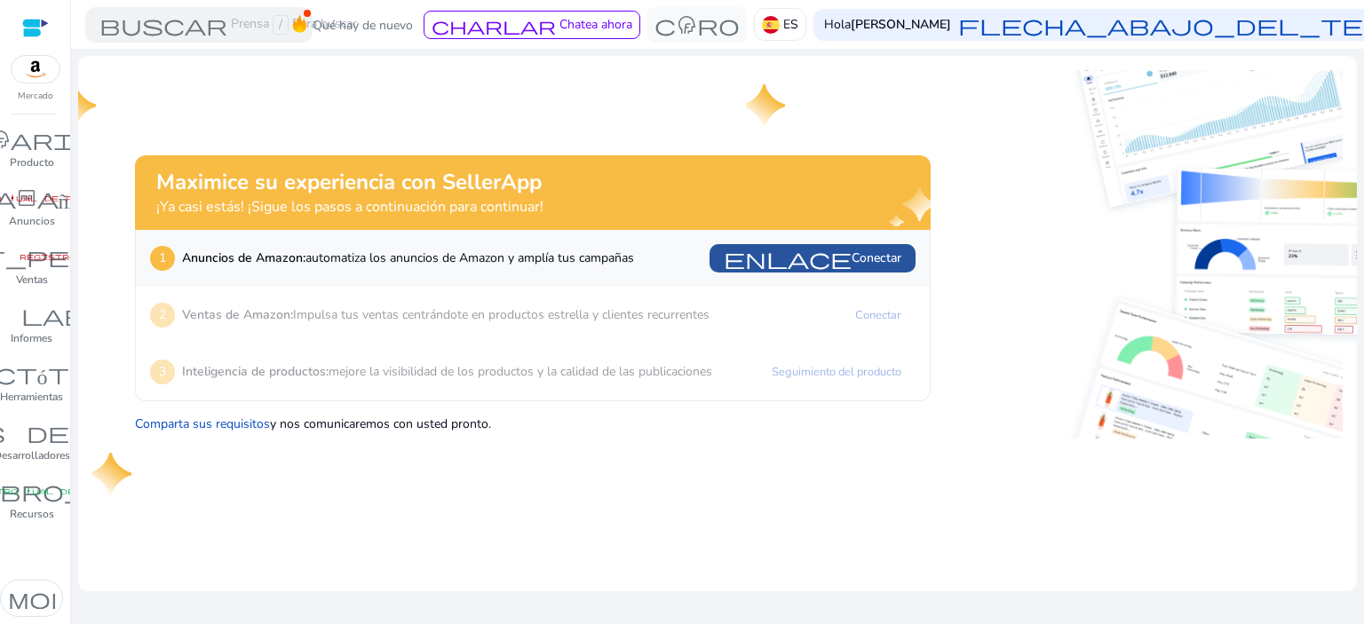
click at [827, 259] on font "enlace" at bounding box center [788, 258] width 128 height 25
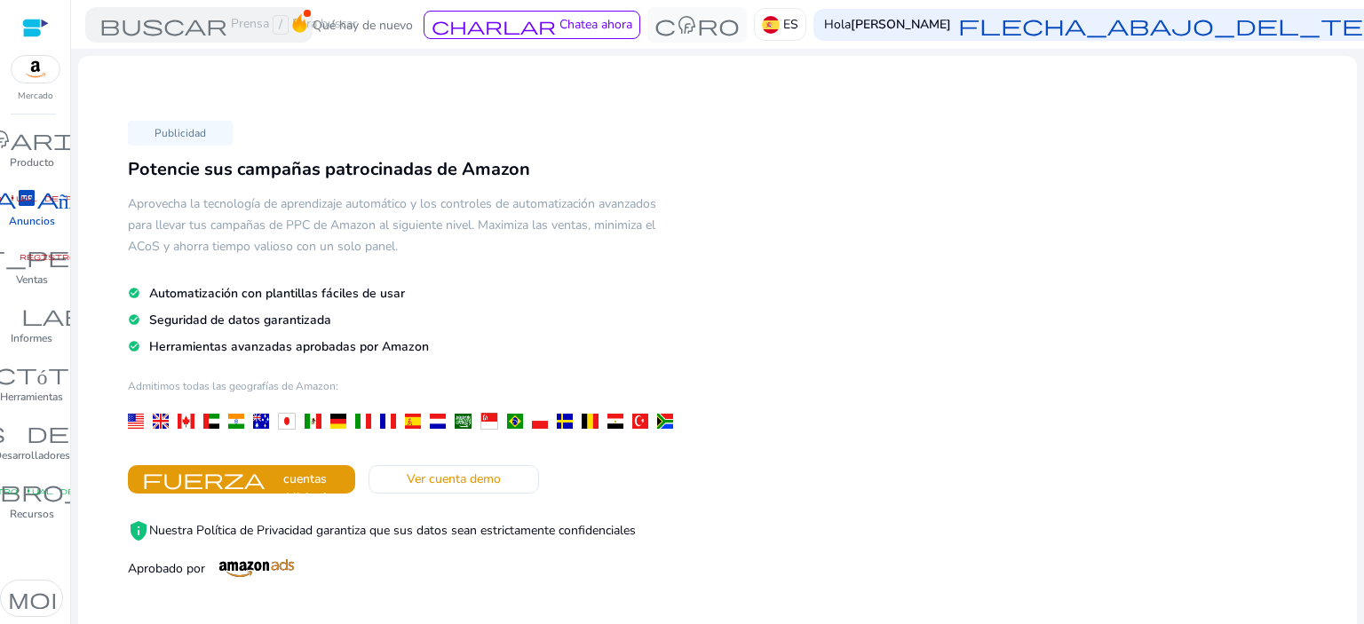
click at [22, 27] on div at bounding box center [35, 28] width 27 height 20
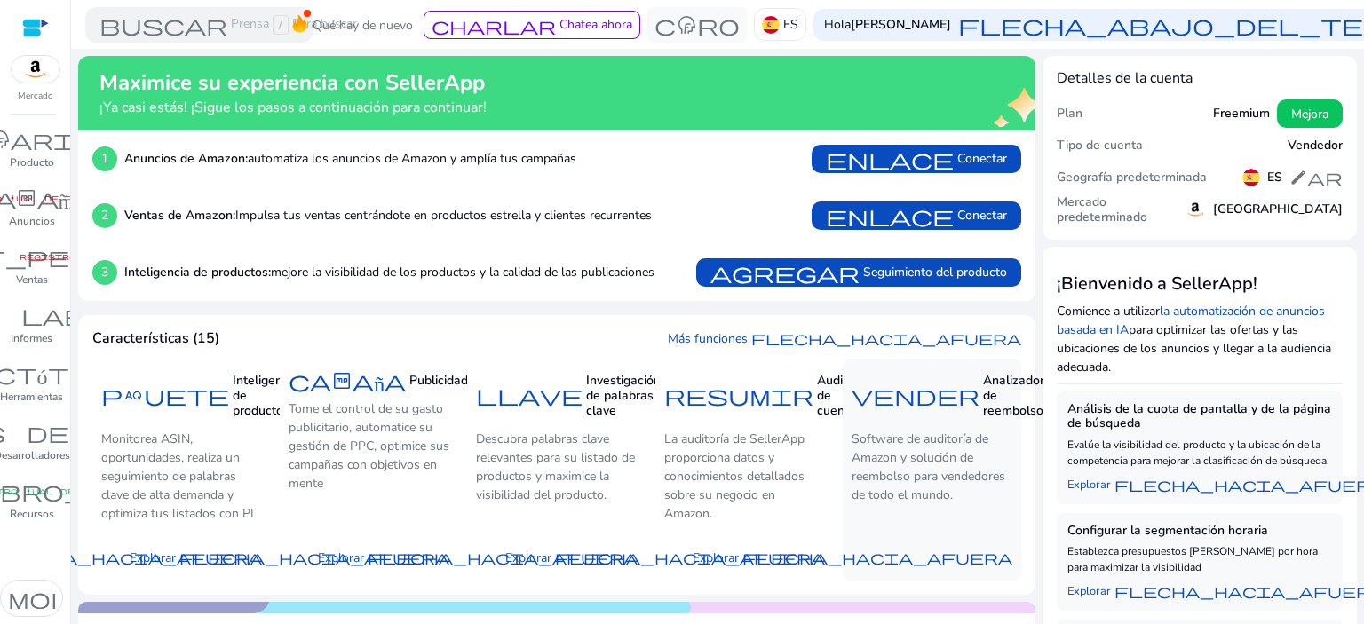
click at [886, 400] on font "vender" at bounding box center [916, 395] width 128 height 25
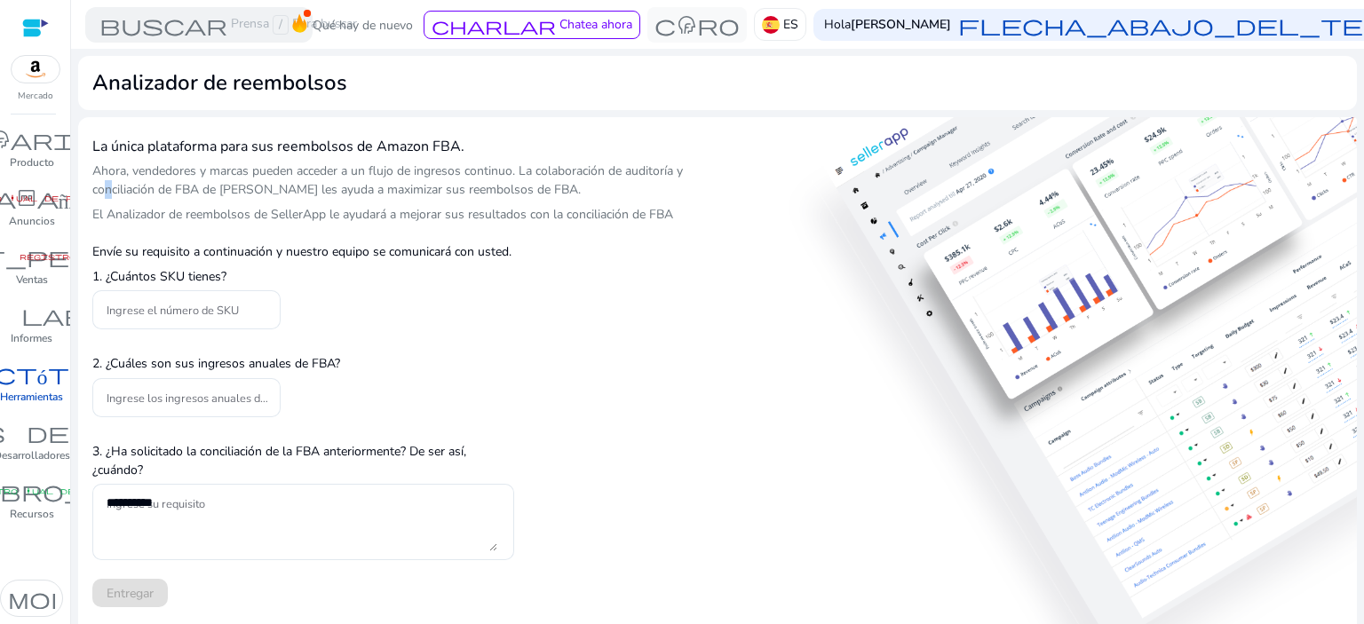
click at [106, 195] on font "Ahora, vendedores y marcas pueden acceder a un flujo de ingresos continuo. La c…" at bounding box center [387, 181] width 591 height 36
click at [193, 234] on div "Envíe su requisito a continuación y nuestro equipo se comunicará con usted. 1. …" at bounding box center [303, 418] width 422 height 379
click at [35, 262] on font "donut_pequeño" at bounding box center [32, 256] width 266 height 25
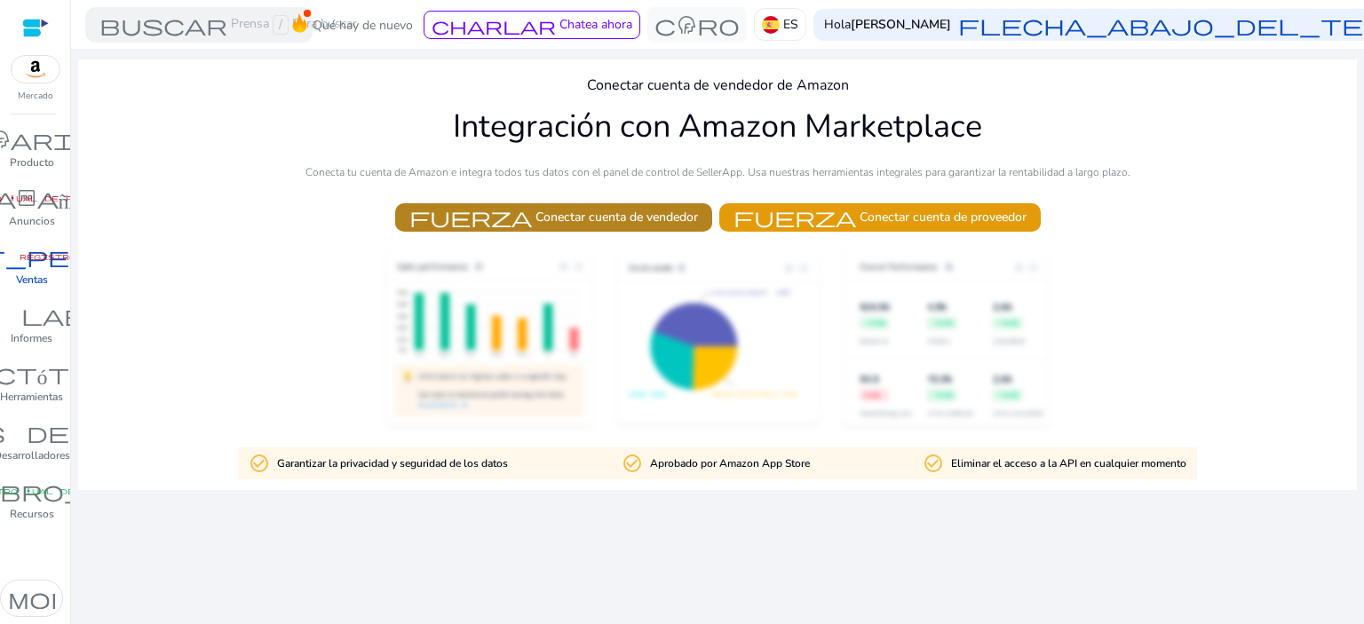
click at [581, 230] on span at bounding box center [553, 217] width 317 height 43
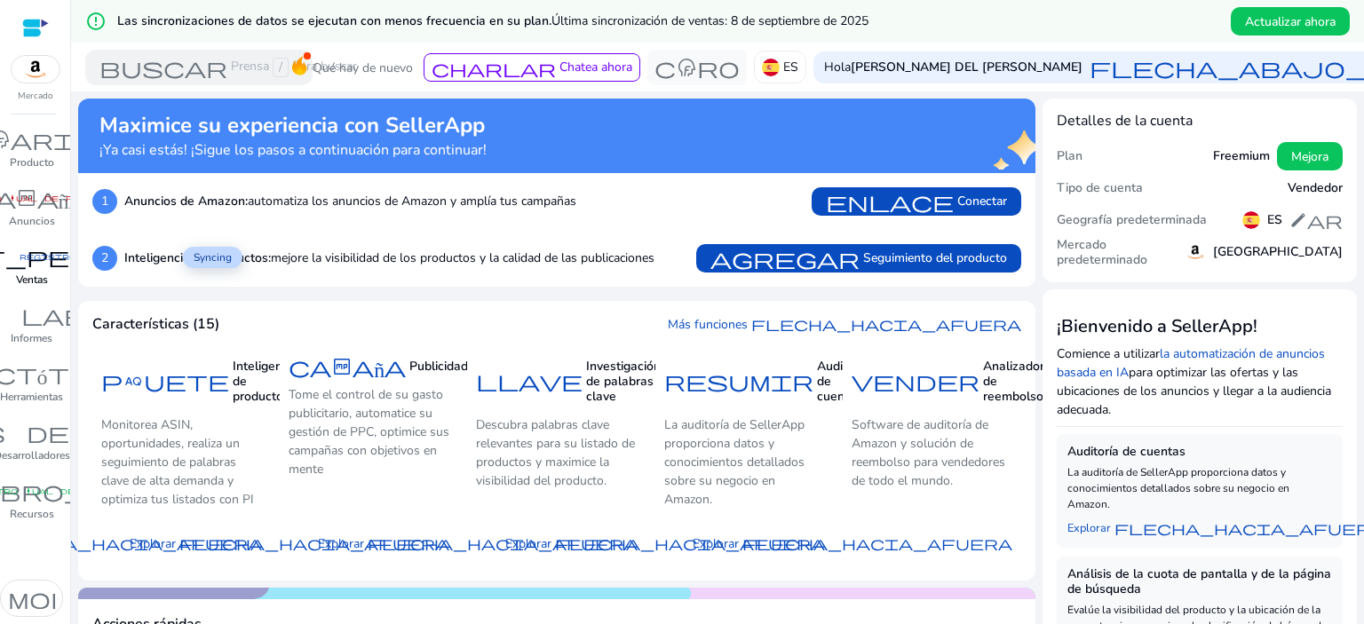
click at [29, 258] on font "registro manual de fibra" at bounding box center [98, 256] width 156 height 9
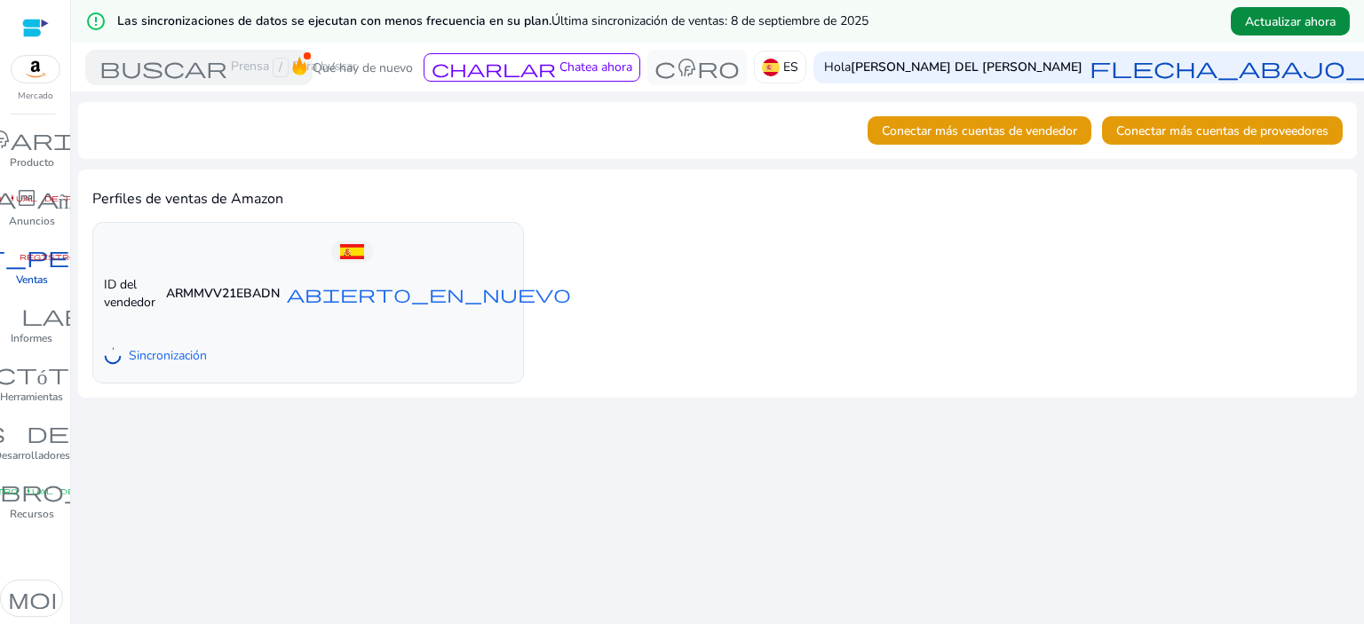
click at [1280, 14] on font "Actualizar ahora" at bounding box center [1290, 21] width 91 height 17
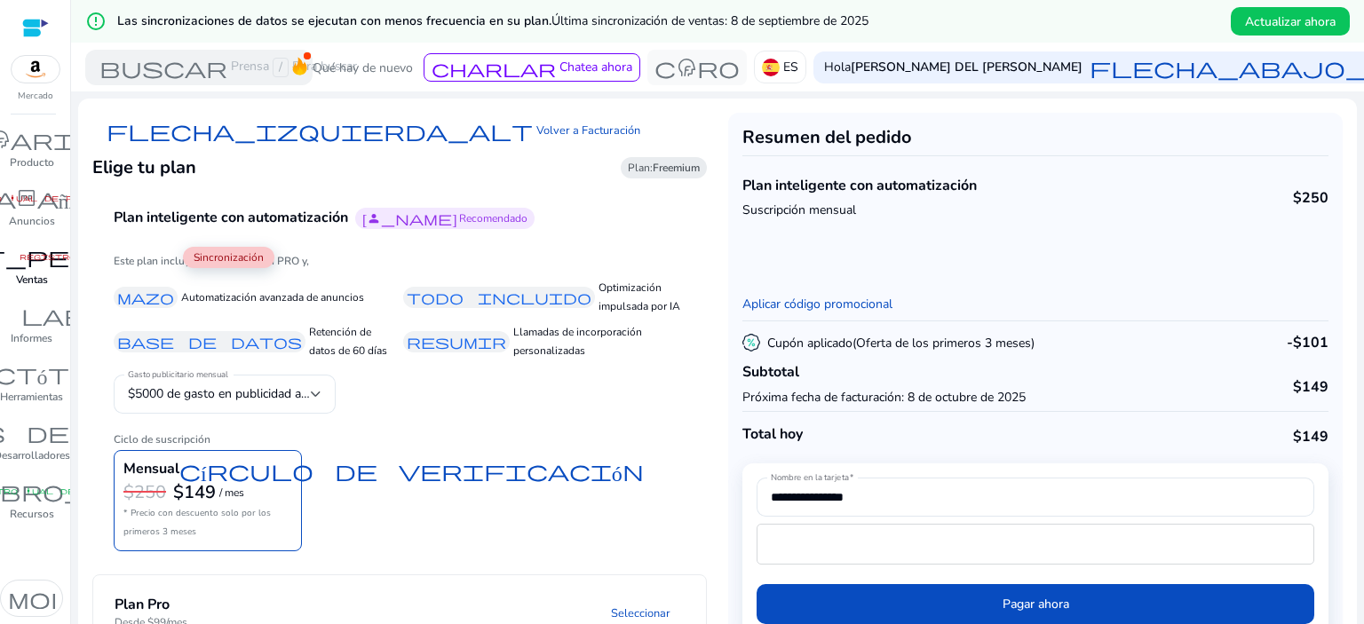
click at [13, 267] on font "donut_pequeño" at bounding box center [32, 256] width 266 height 25
click at [37, 267] on font "donut_pequeño" at bounding box center [32, 256] width 266 height 25
click at [21, 198] on font "registro manual de fibra" at bounding box center [23, 198] width 156 height 9
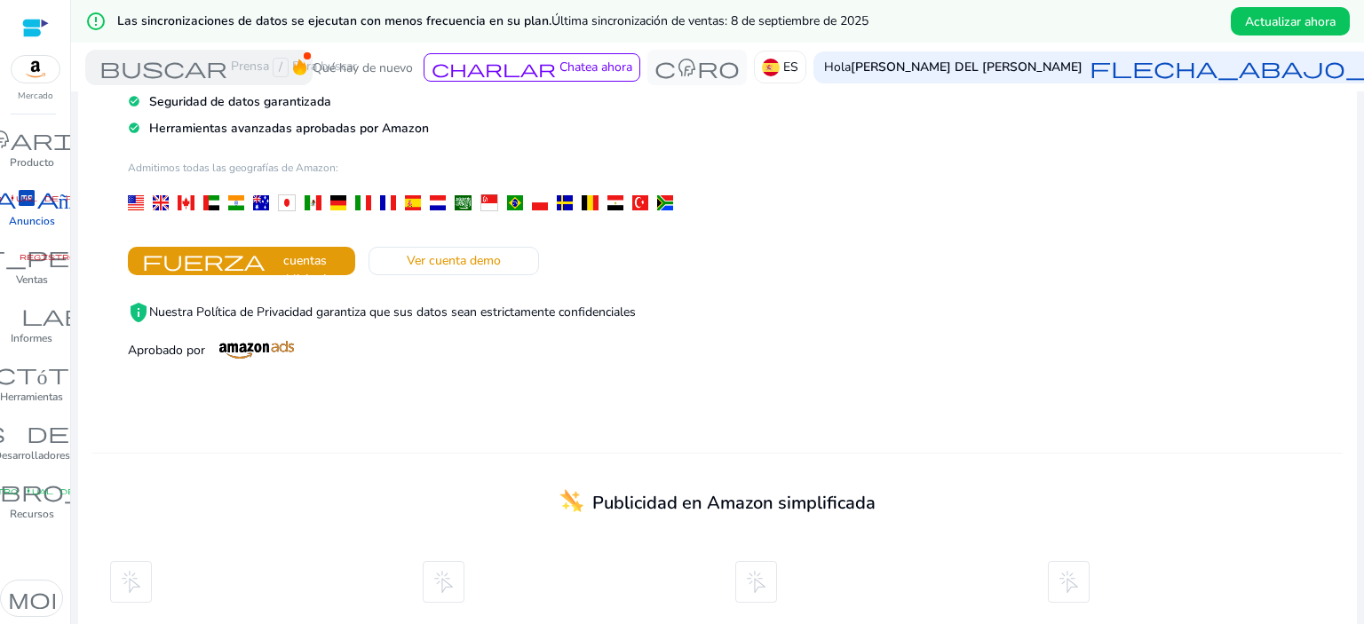
scroll to position [263, 0]
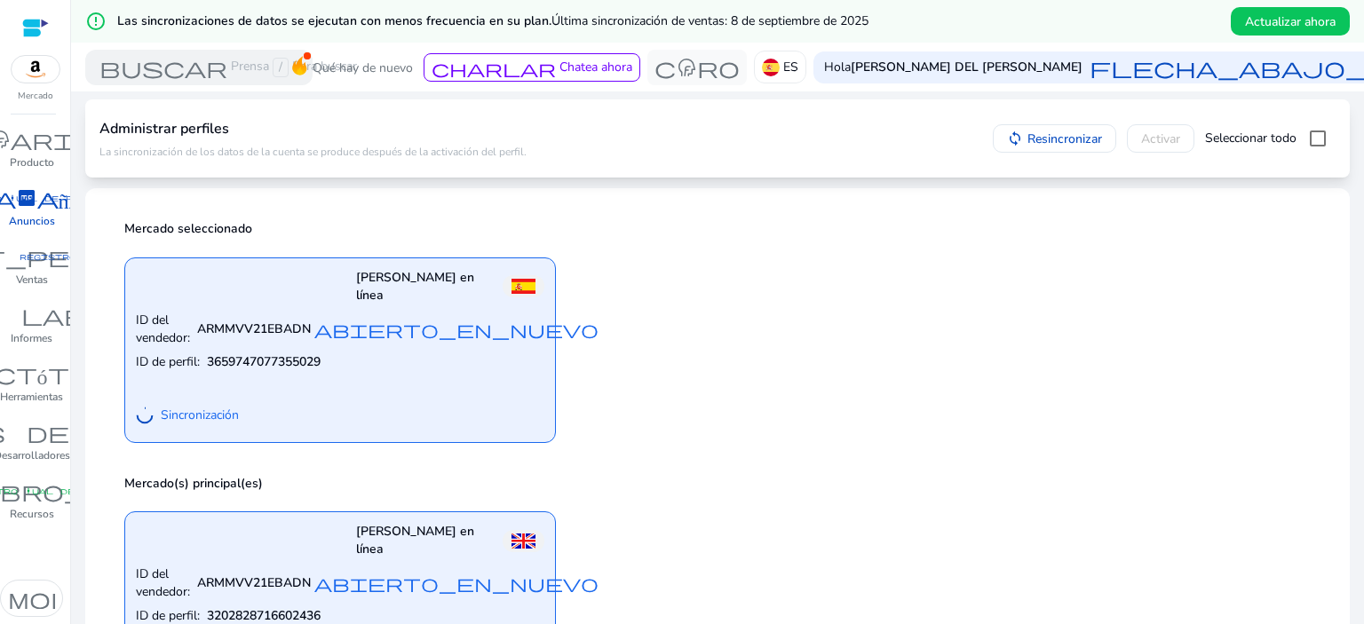
scroll to position [88, 0]
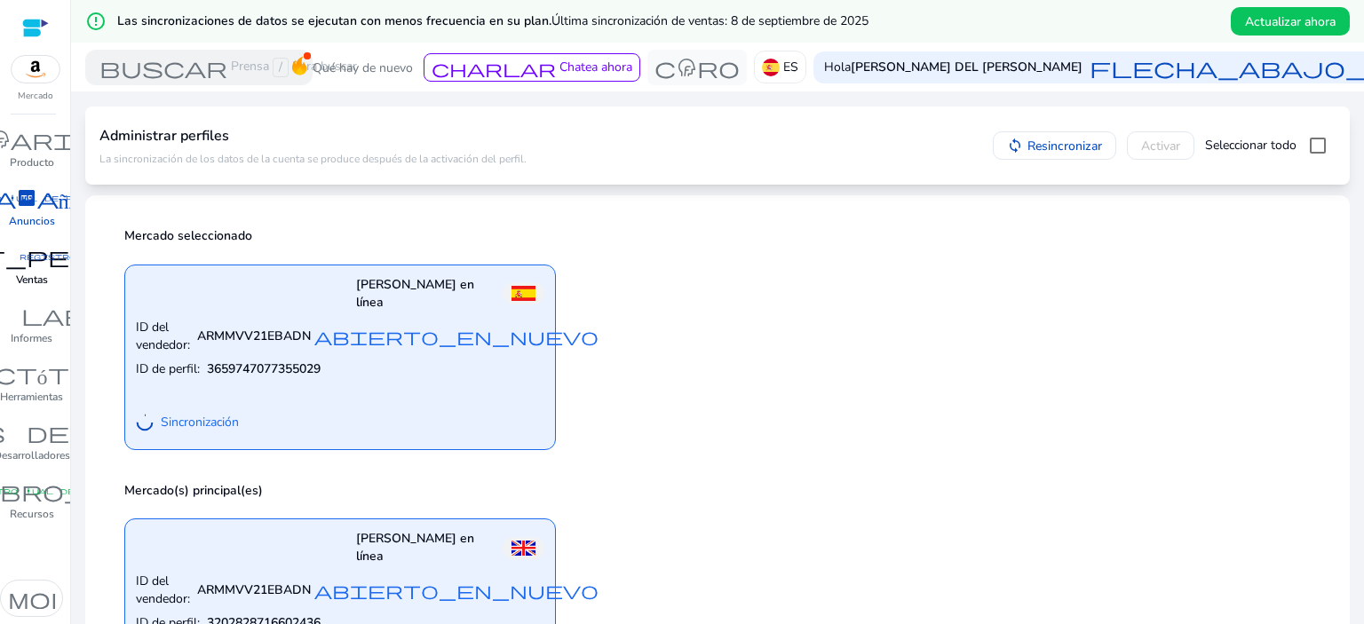
click at [39, 276] on font "Ventas" at bounding box center [32, 280] width 32 height 14
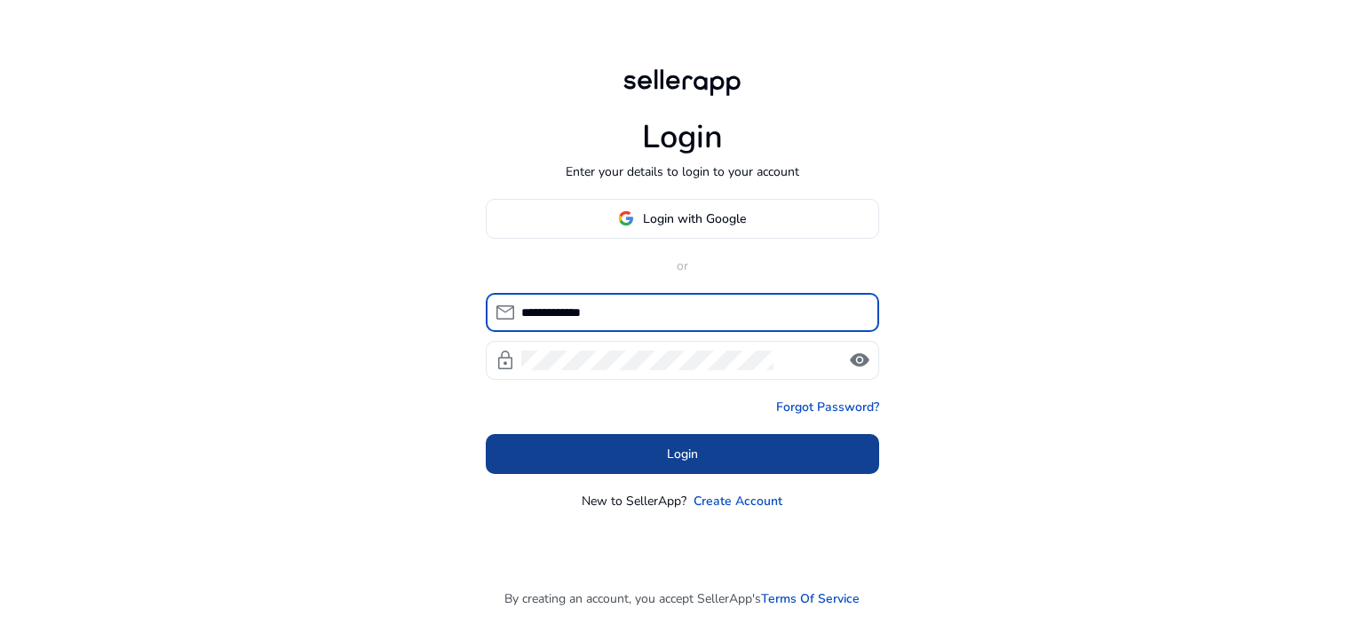
click at [720, 450] on span at bounding box center [682, 454] width 393 height 43
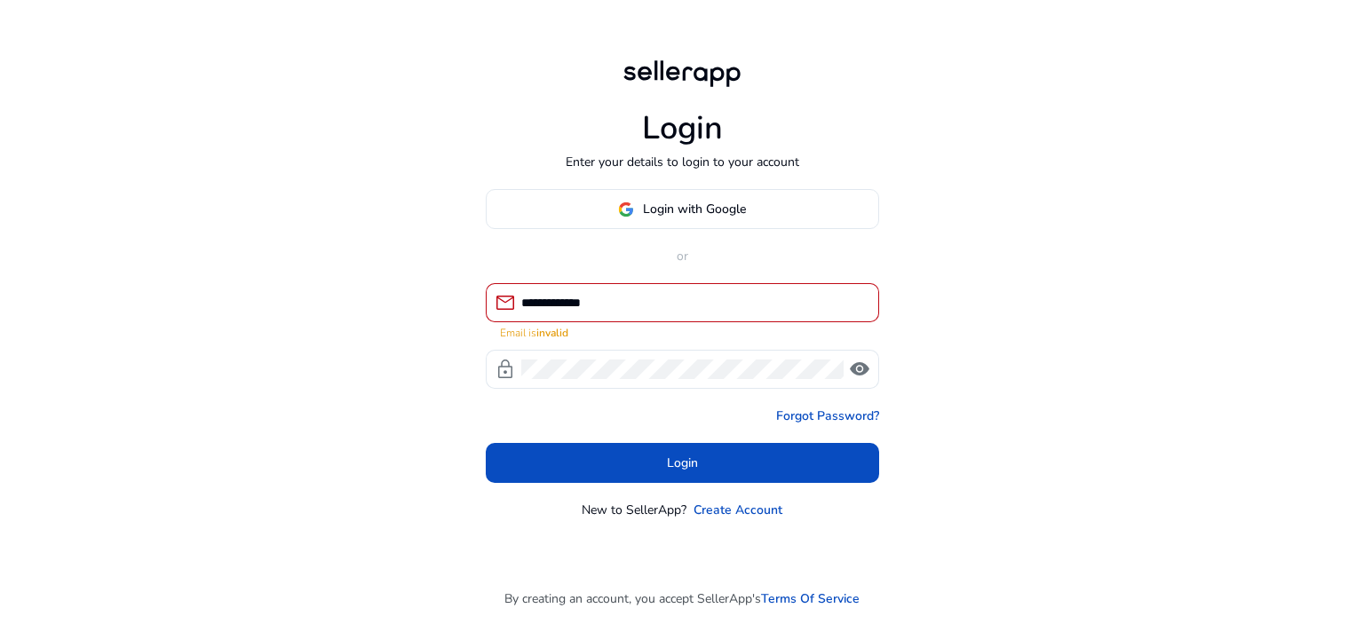
click at [671, 289] on div "**********" at bounding box center [693, 302] width 344 height 39
click at [674, 306] on input "**********" at bounding box center [693, 303] width 344 height 20
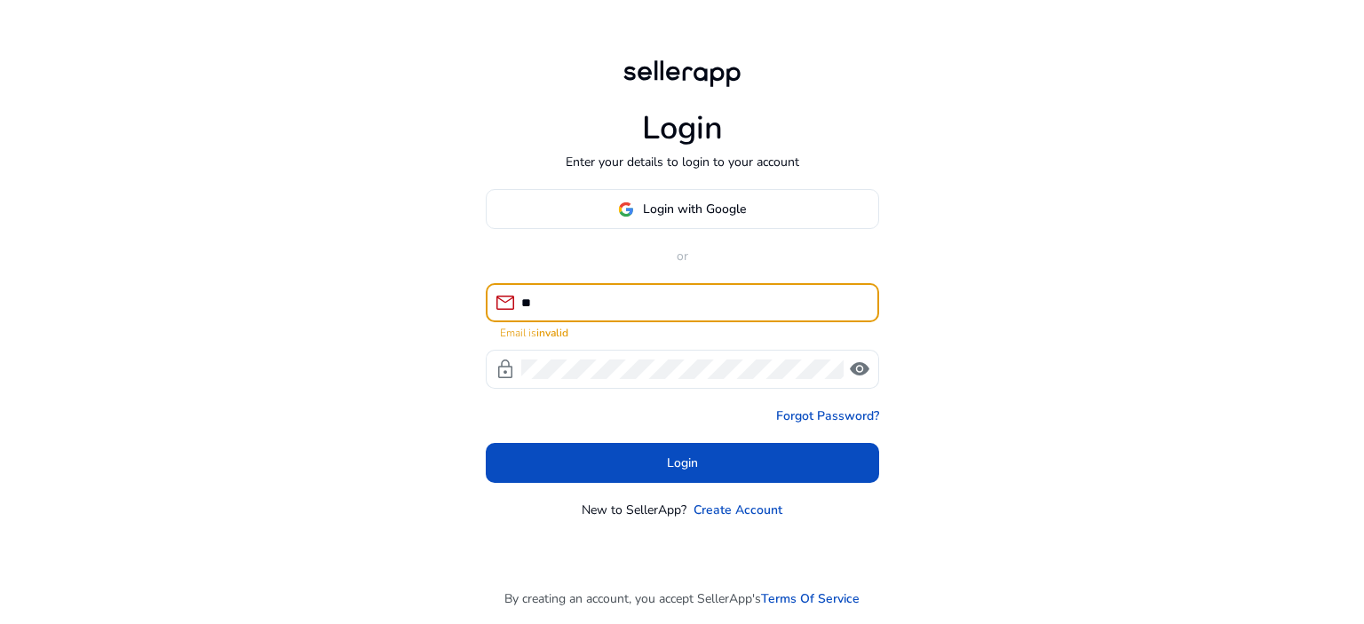
type input "*"
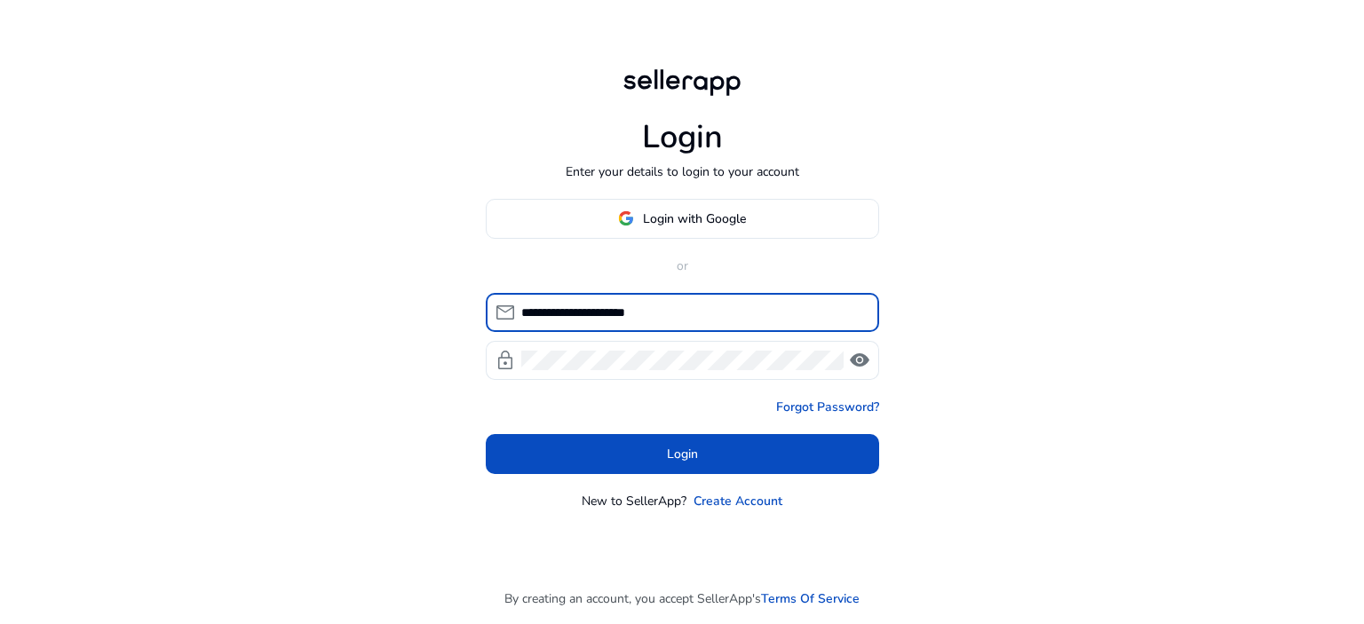
type input "**********"
click button "Login" at bounding box center [682, 454] width 393 height 40
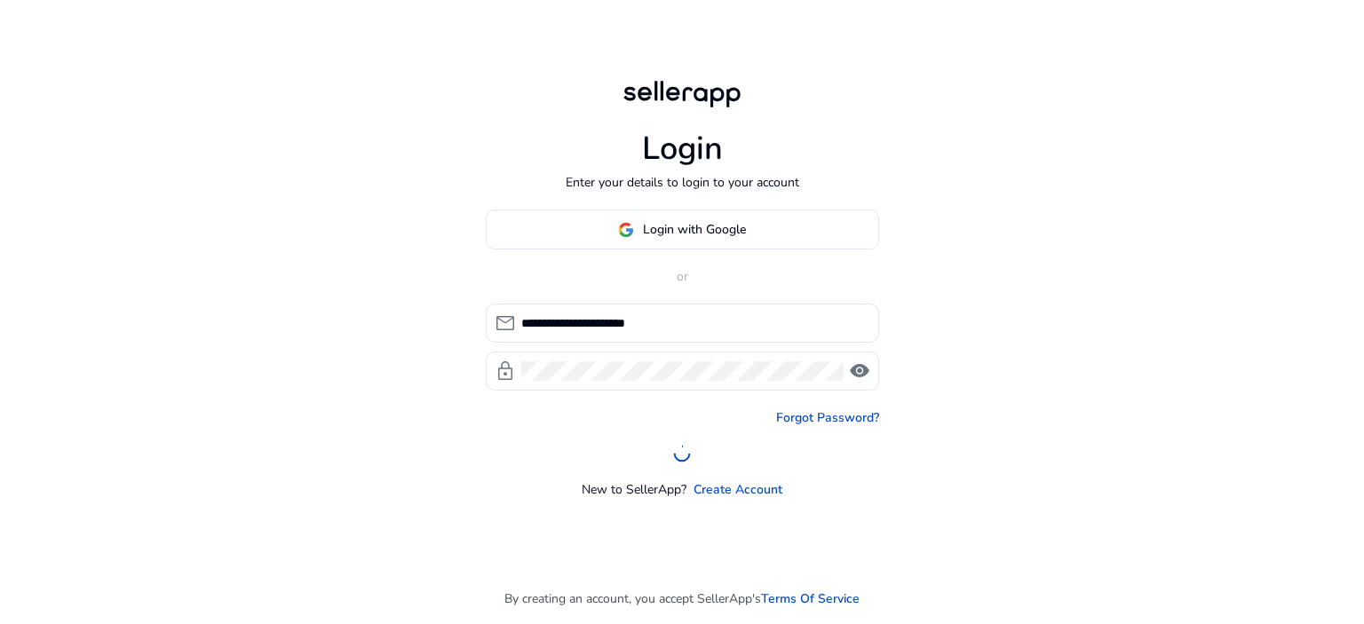
click at [1059, 247] on div "**********" at bounding box center [682, 312] width 1364 height 624
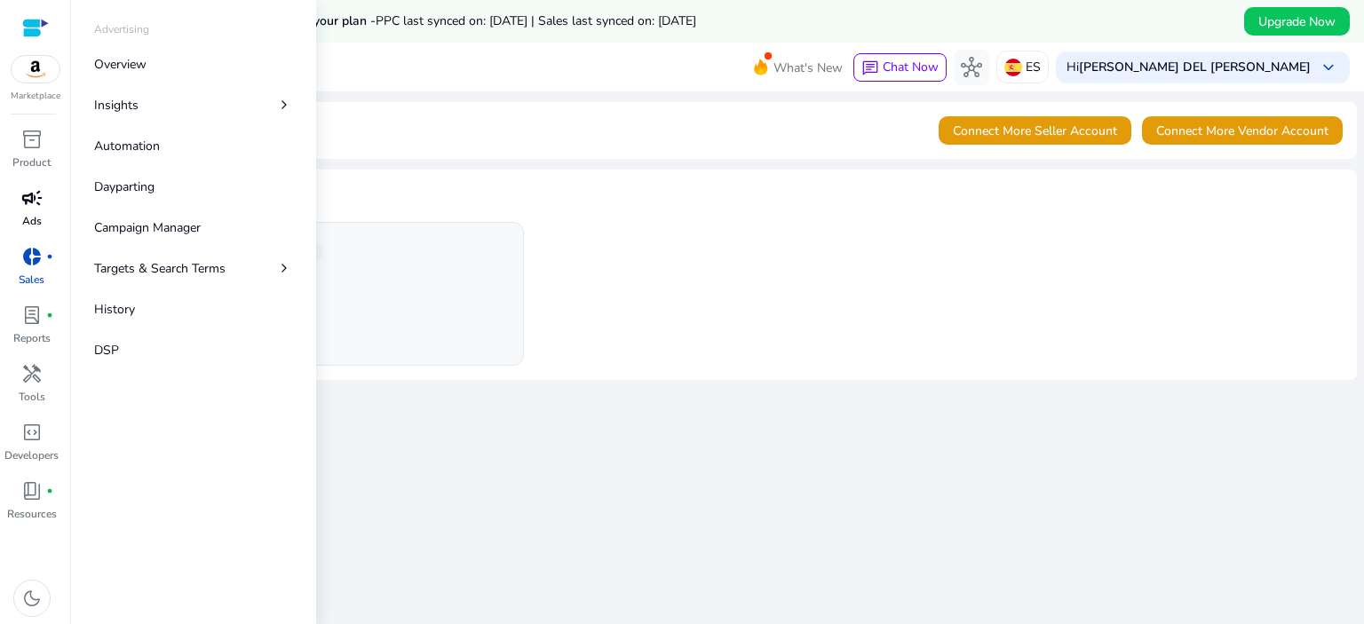
click at [14, 216] on link "campaign Ads" at bounding box center [31, 213] width 63 height 59
